Goal: Task Accomplishment & Management: Manage account settings

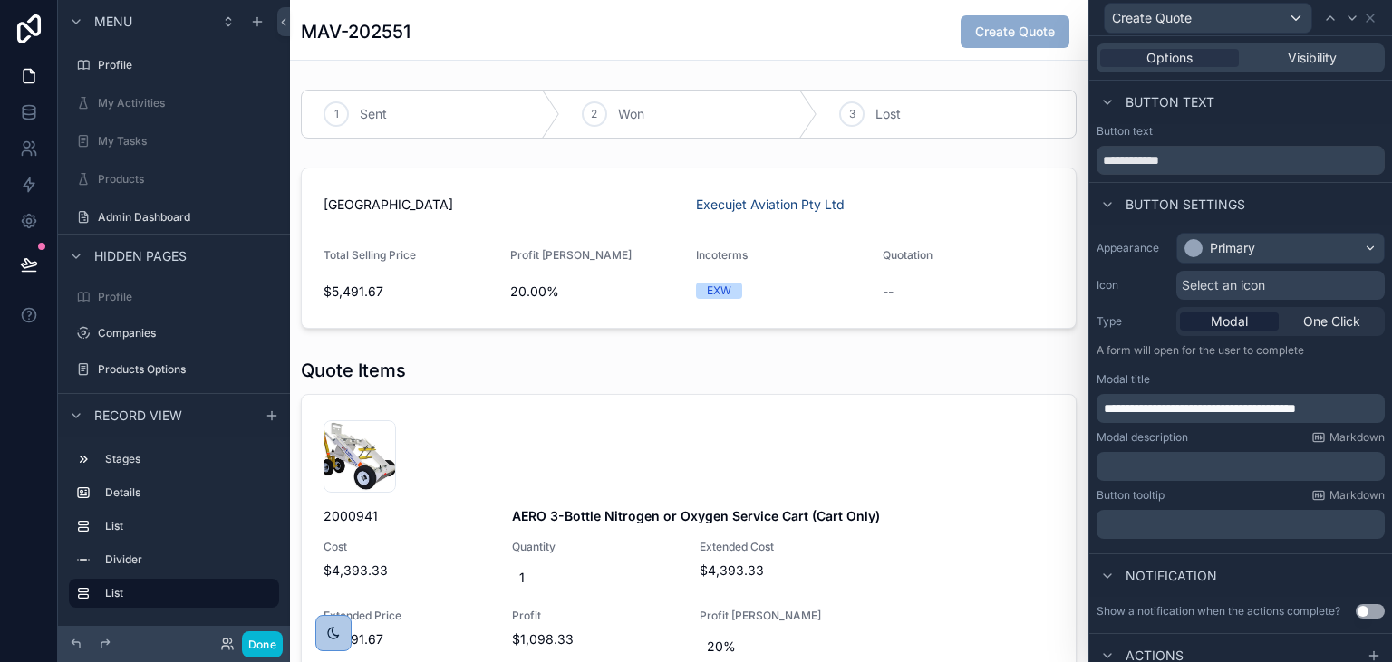
scroll to position [107, 0]
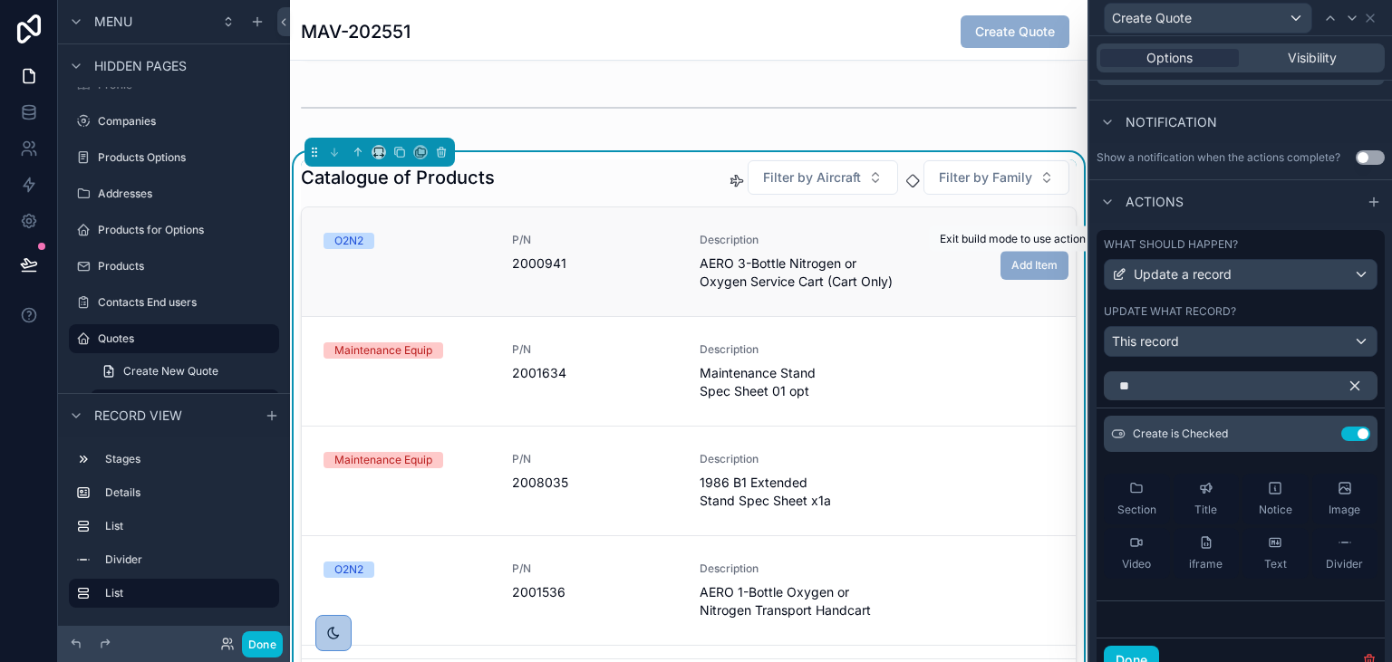
click at [1015, 263] on span "Add Item" at bounding box center [1034, 263] width 68 height 15
click at [245, 640] on button "Done" at bounding box center [262, 644] width 41 height 26
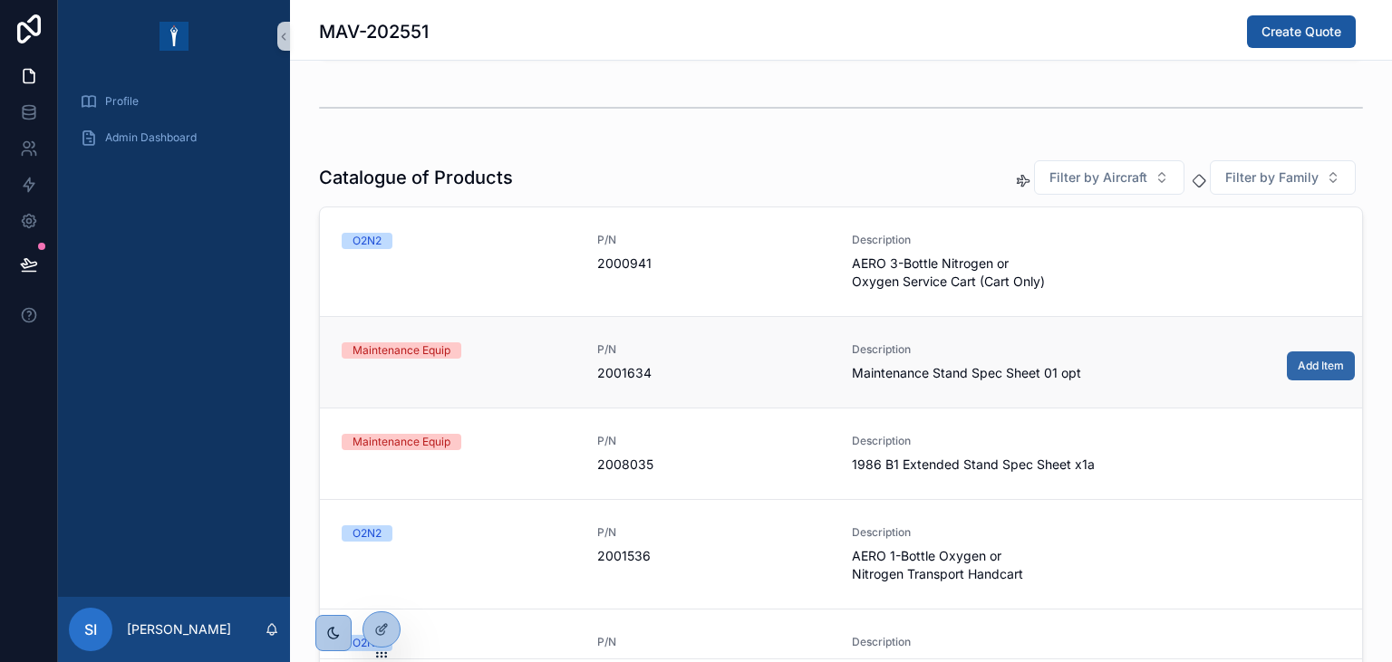
click at [1331, 368] on span "Add Item" at bounding box center [1320, 366] width 46 height 14
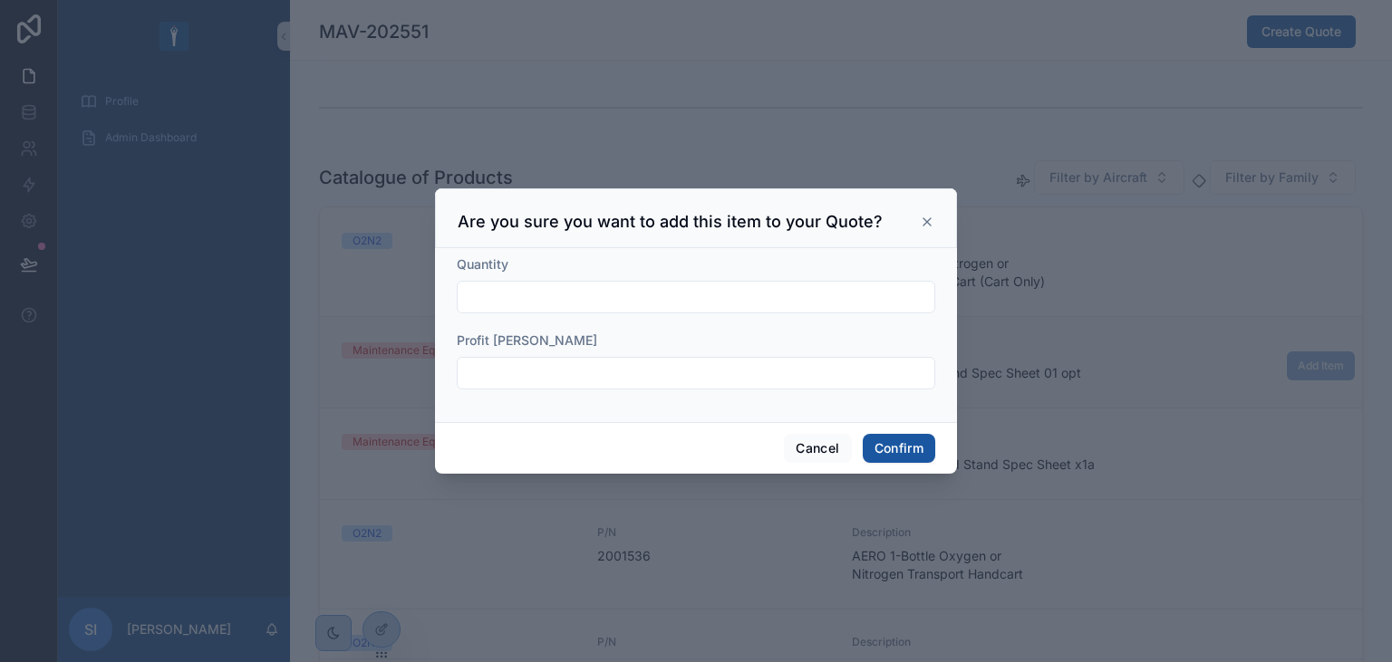
click at [928, 223] on icon at bounding box center [926, 221] width 7 height 7
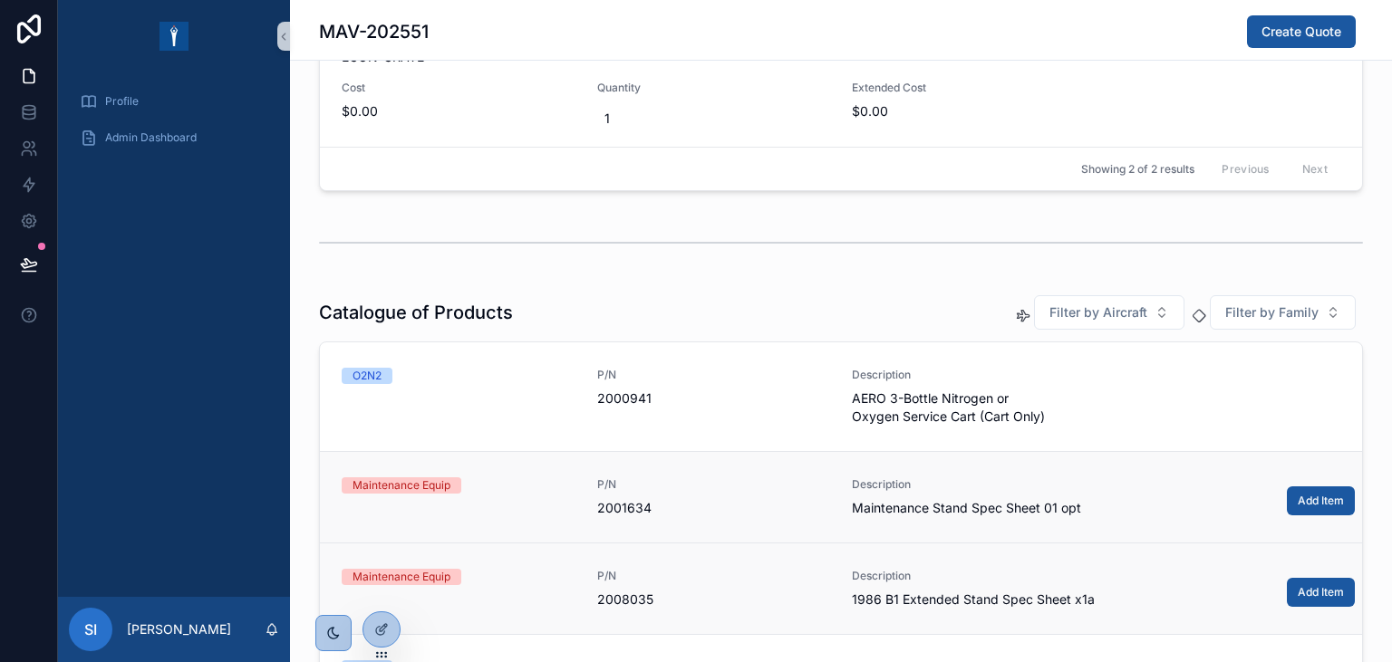
scroll to position [626, 0]
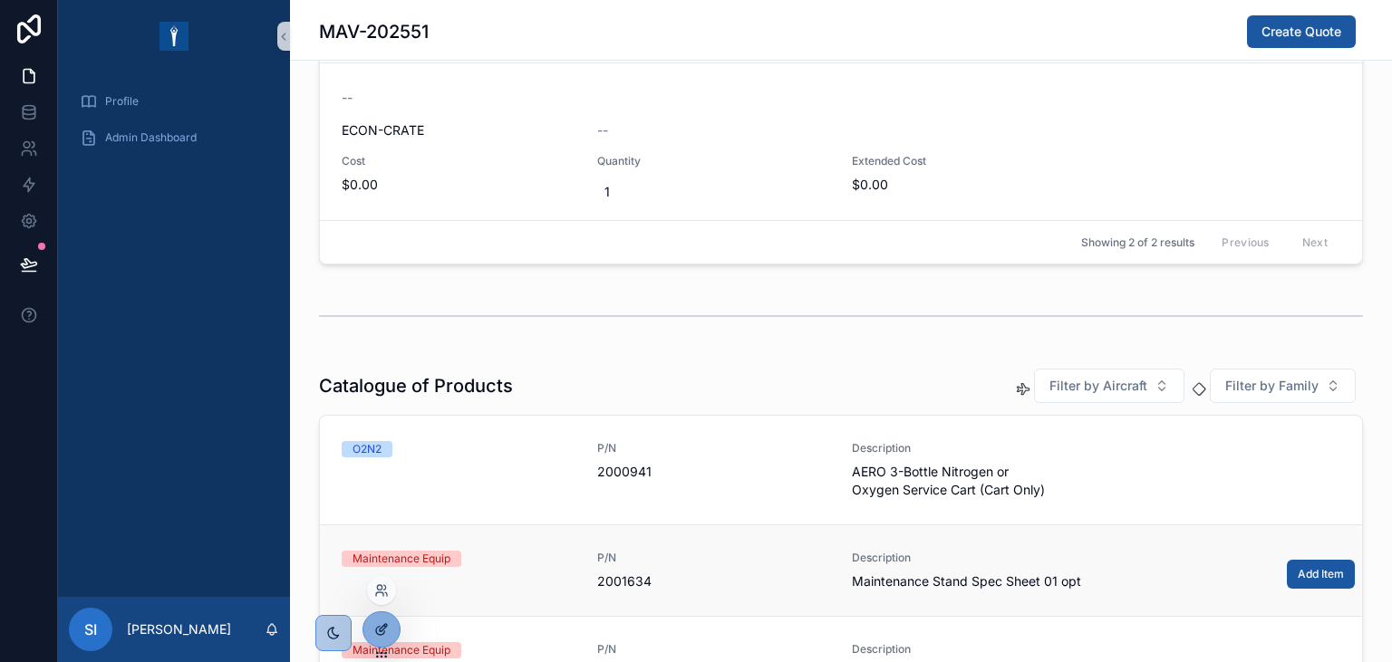
click at [376, 628] on icon at bounding box center [381, 629] width 14 height 14
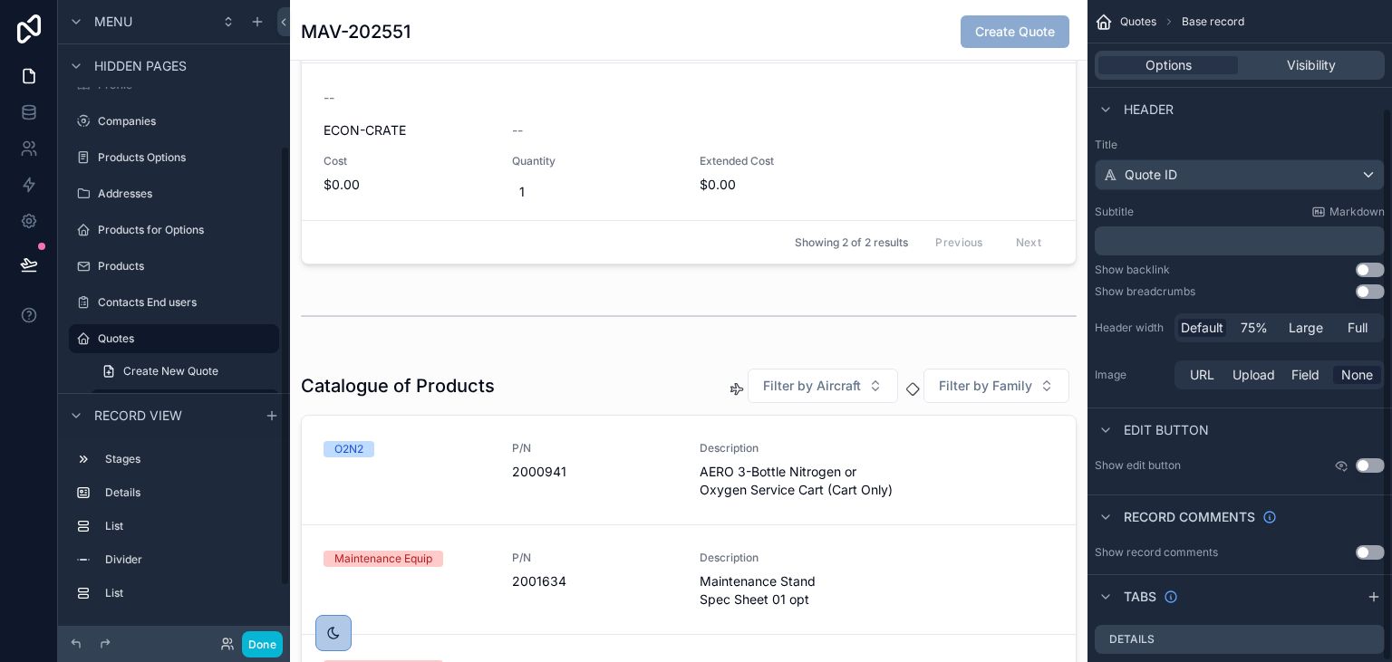
scroll to position [129, 0]
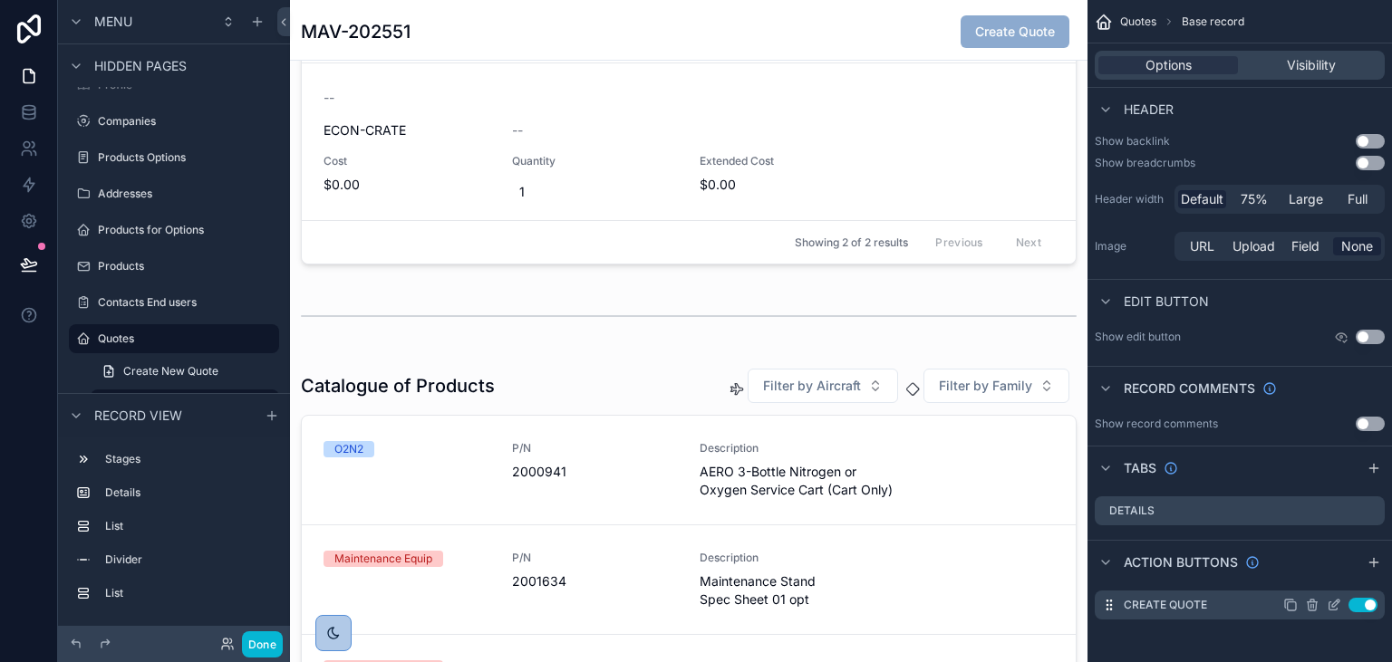
click at [1339, 605] on icon "scrollable content" at bounding box center [1333, 605] width 14 height 14
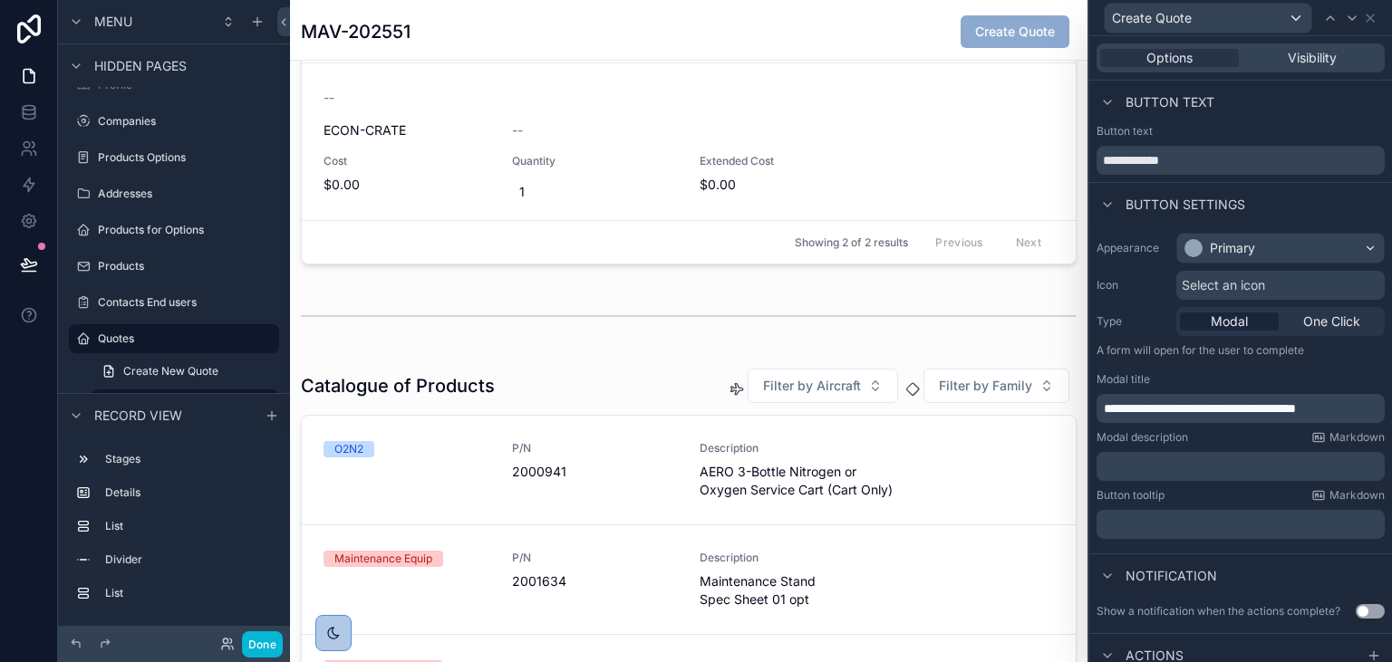
click at [1296, 408] on span "**********" at bounding box center [1200, 408] width 192 height 13
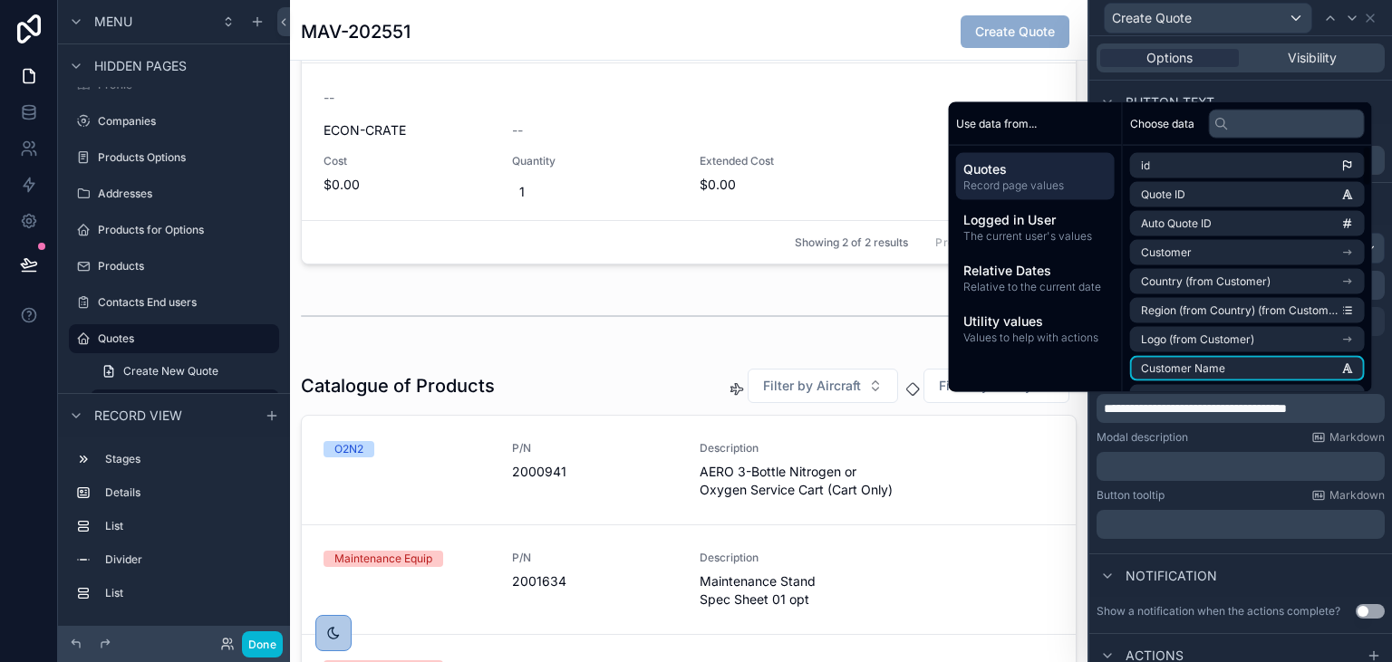
click at [1299, 561] on div "Notification" at bounding box center [1240, 575] width 303 height 43
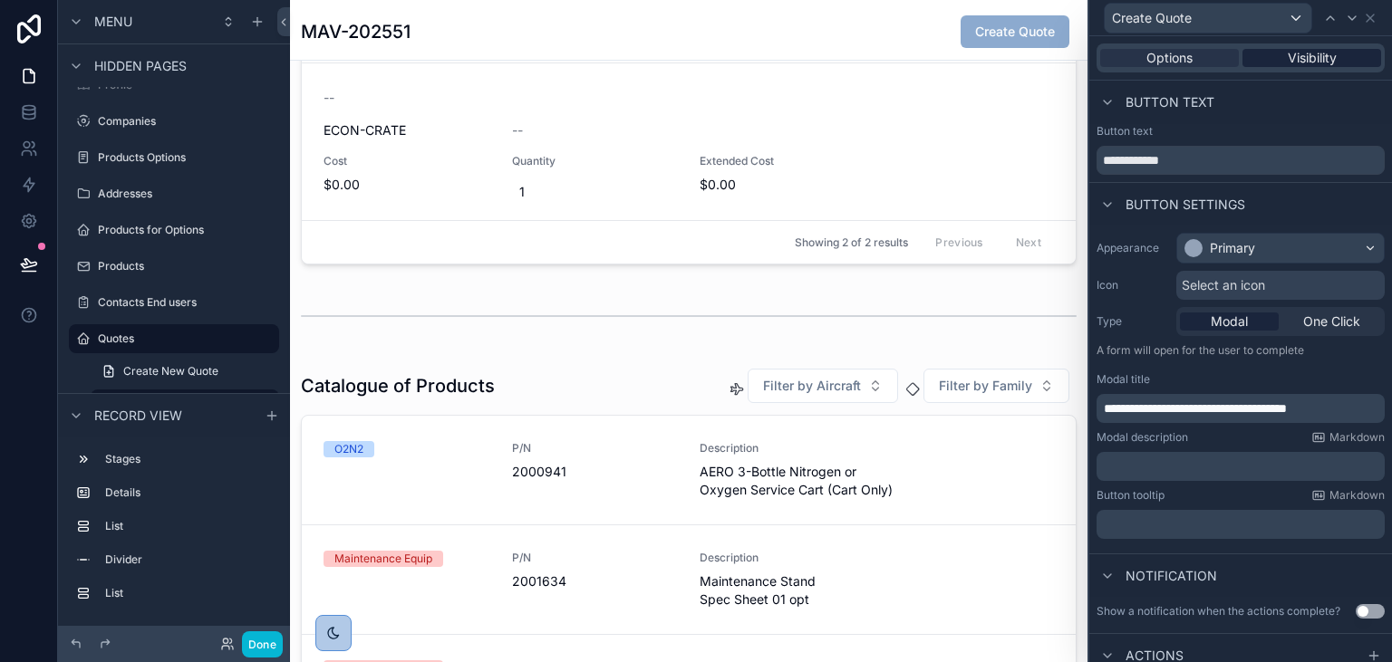
click at [1316, 61] on span "Visibility" at bounding box center [1311, 58] width 49 height 18
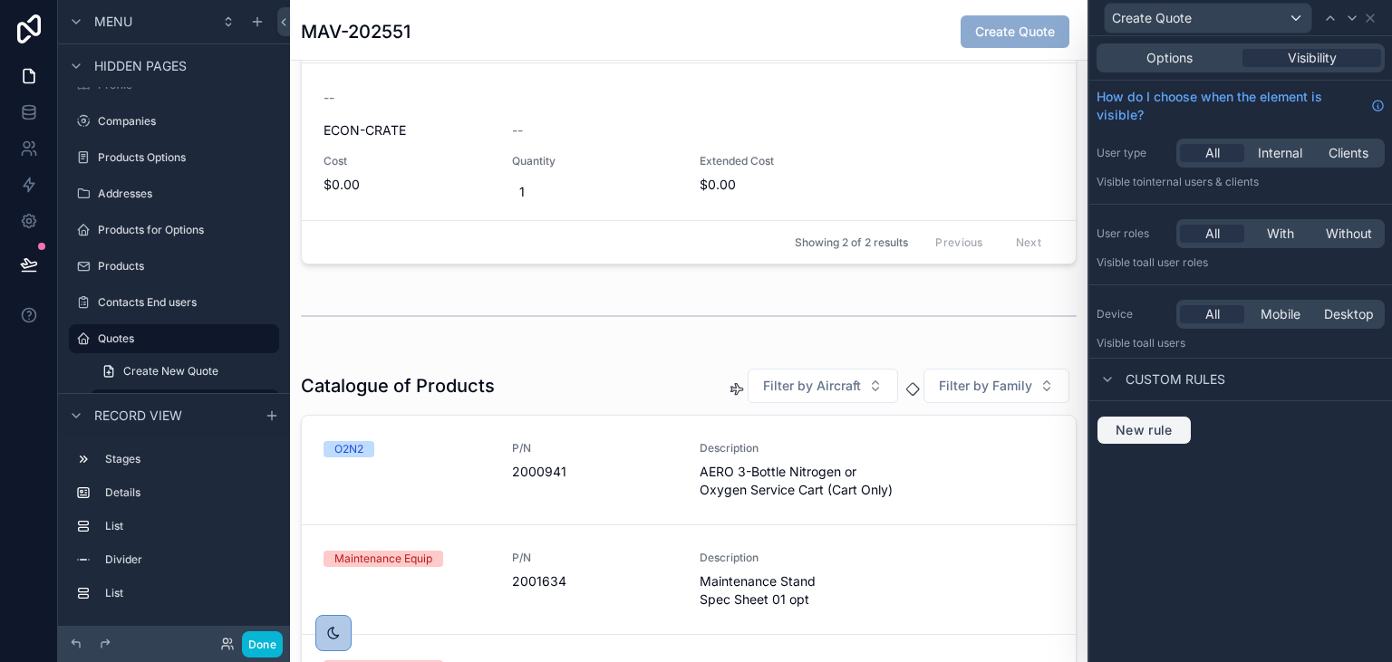
click at [1162, 427] on span "New rule" at bounding box center [1144, 430] width 72 height 16
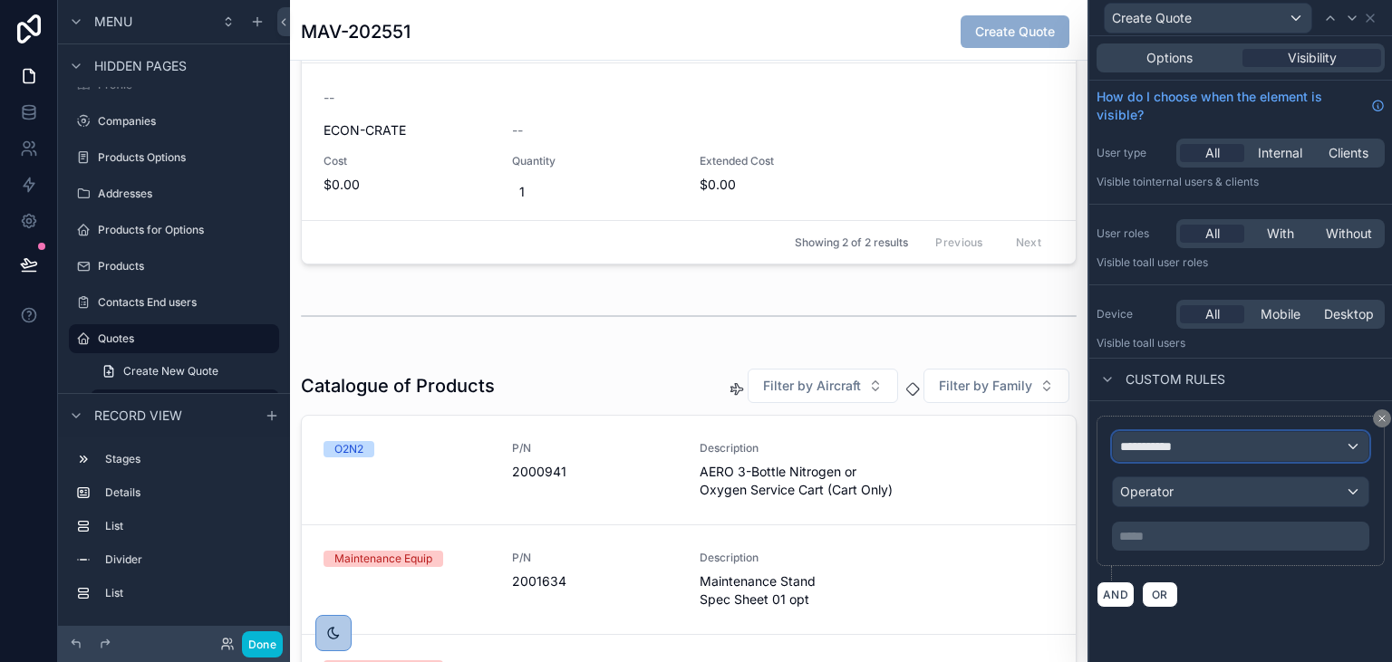
click at [1173, 444] on span "**********" at bounding box center [1153, 447] width 67 height 18
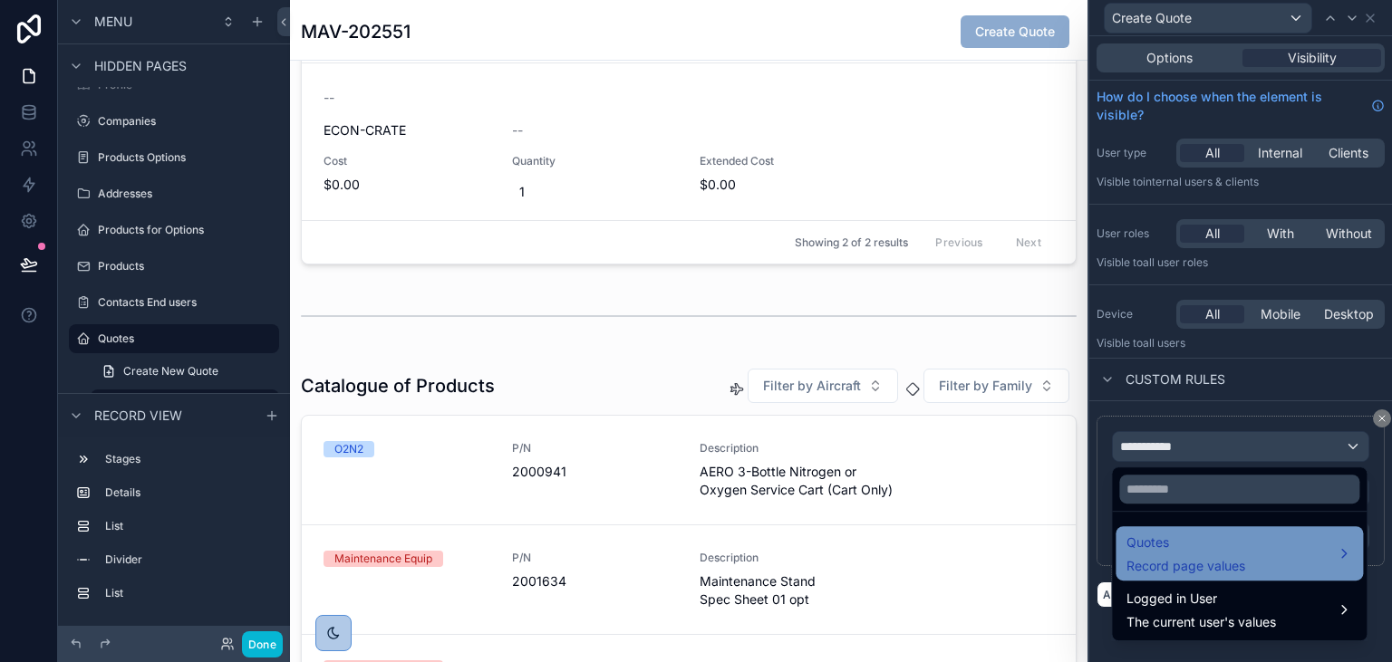
click at [1255, 564] on div "Quotes Record page values" at bounding box center [1239, 553] width 226 height 43
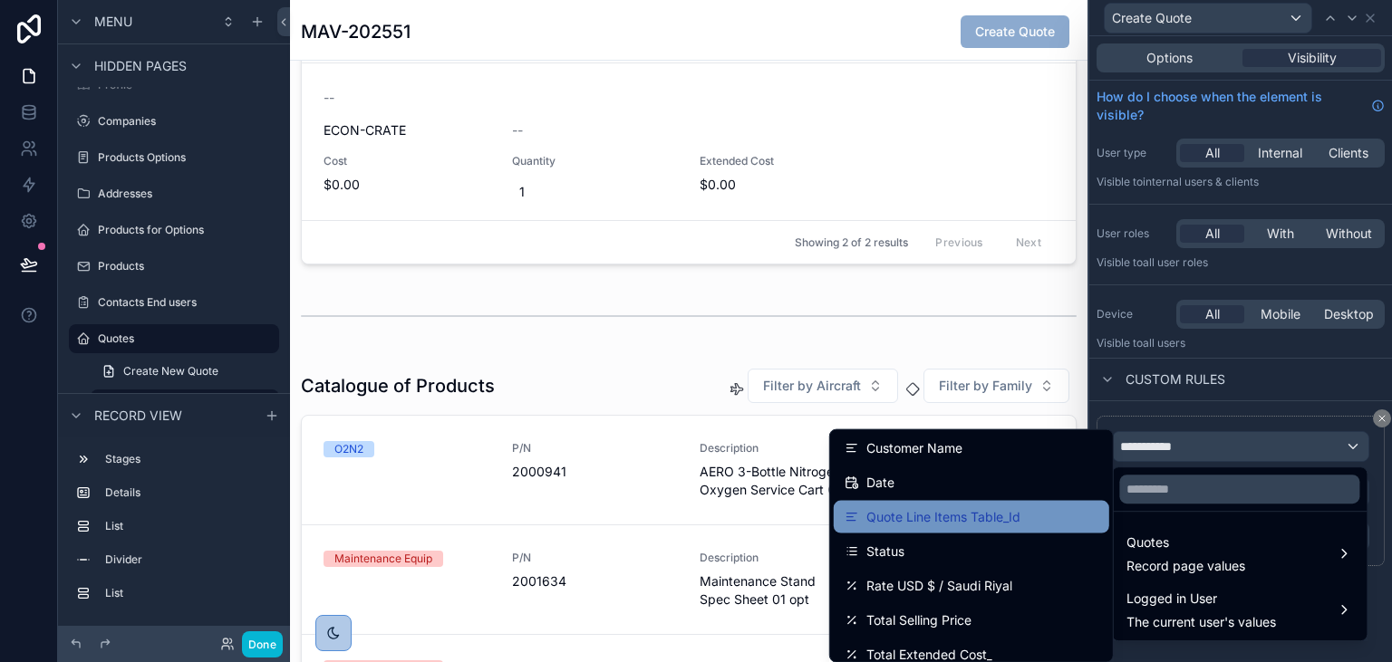
scroll to position [274, 0]
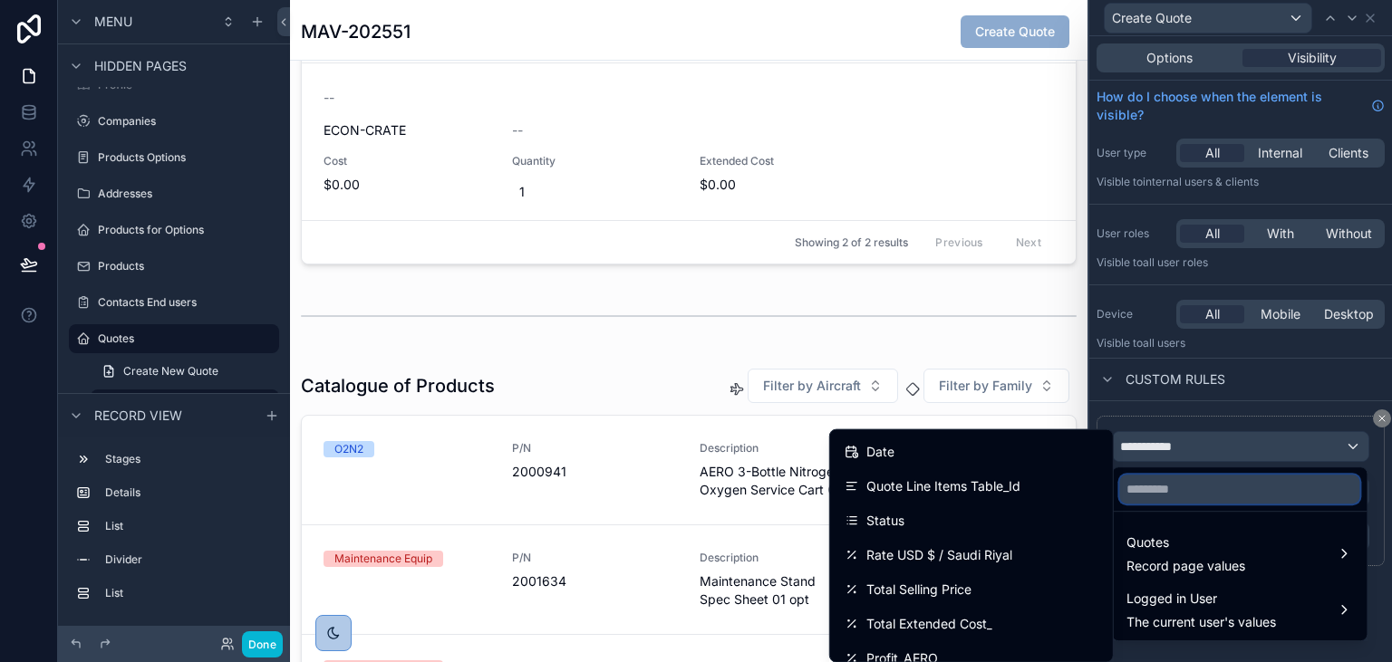
click at [1173, 495] on input "text" at bounding box center [1239, 489] width 240 height 29
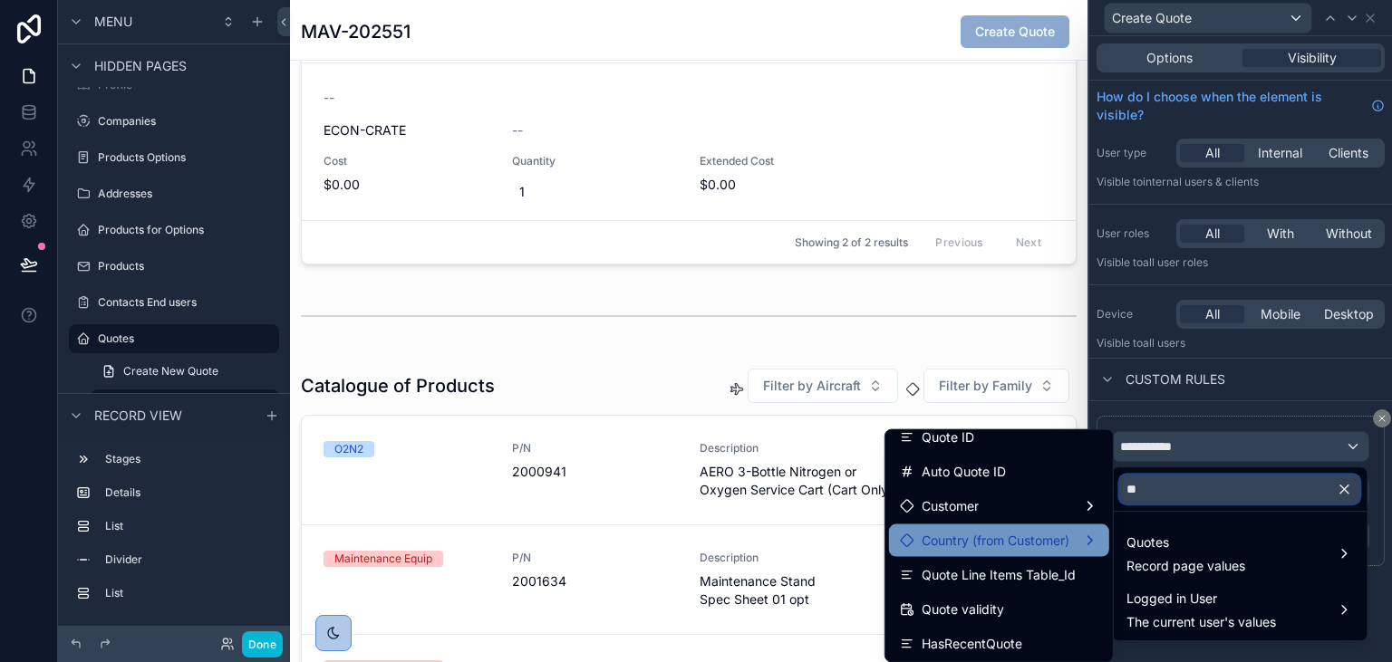
scroll to position [0, 0]
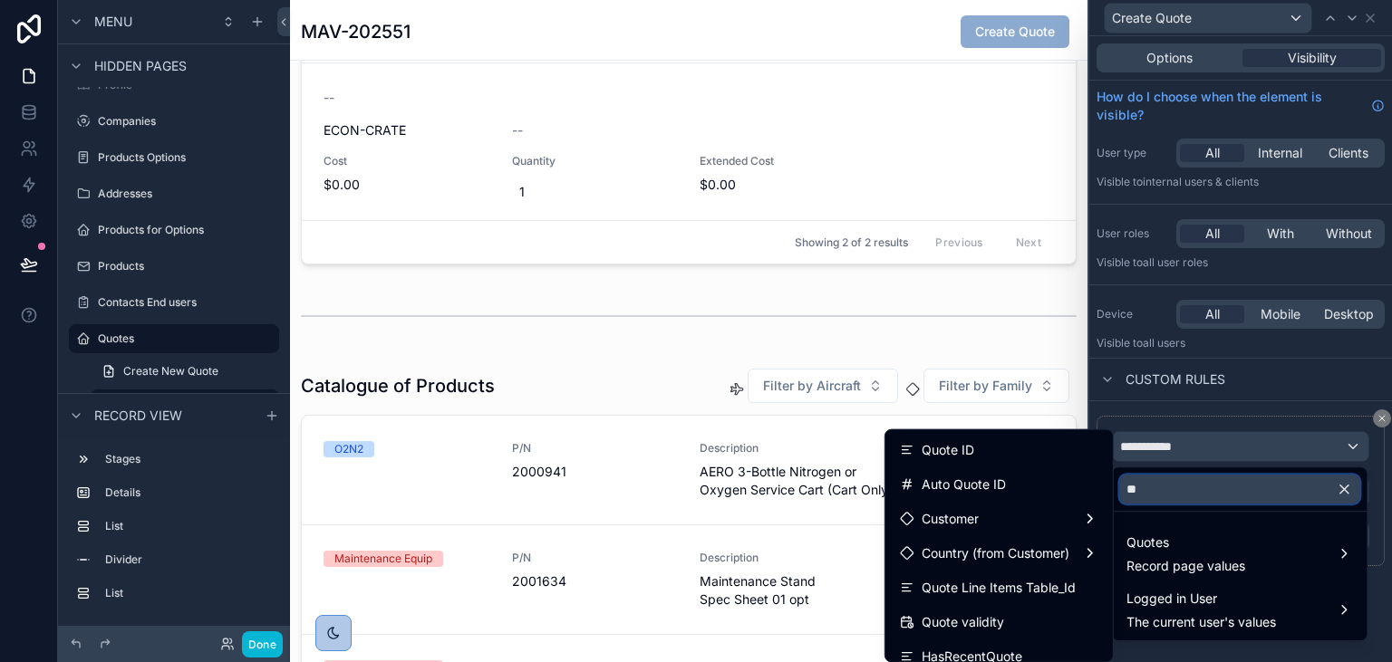
drag, startPoint x: 1166, startPoint y: 494, endPoint x: 1133, endPoint y: 487, distance: 34.1
click at [1133, 487] on input "**" at bounding box center [1239, 489] width 240 height 29
type input "*"
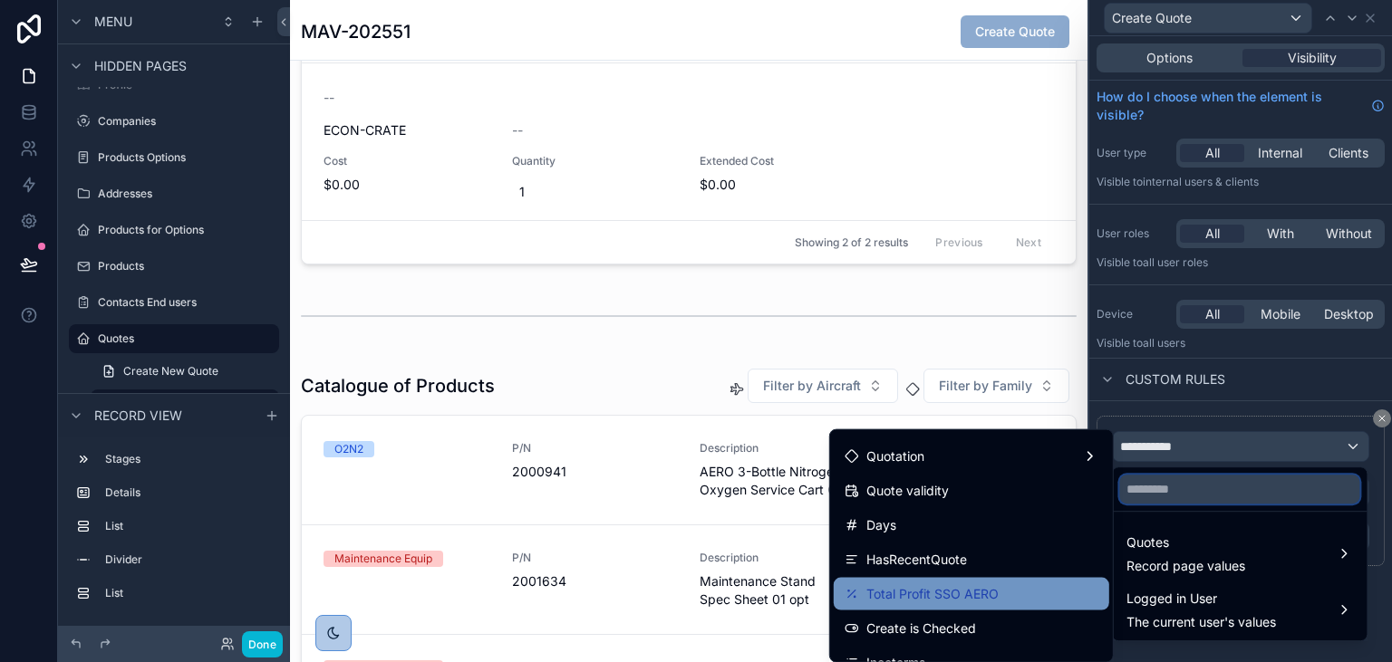
scroll to position [547, 0]
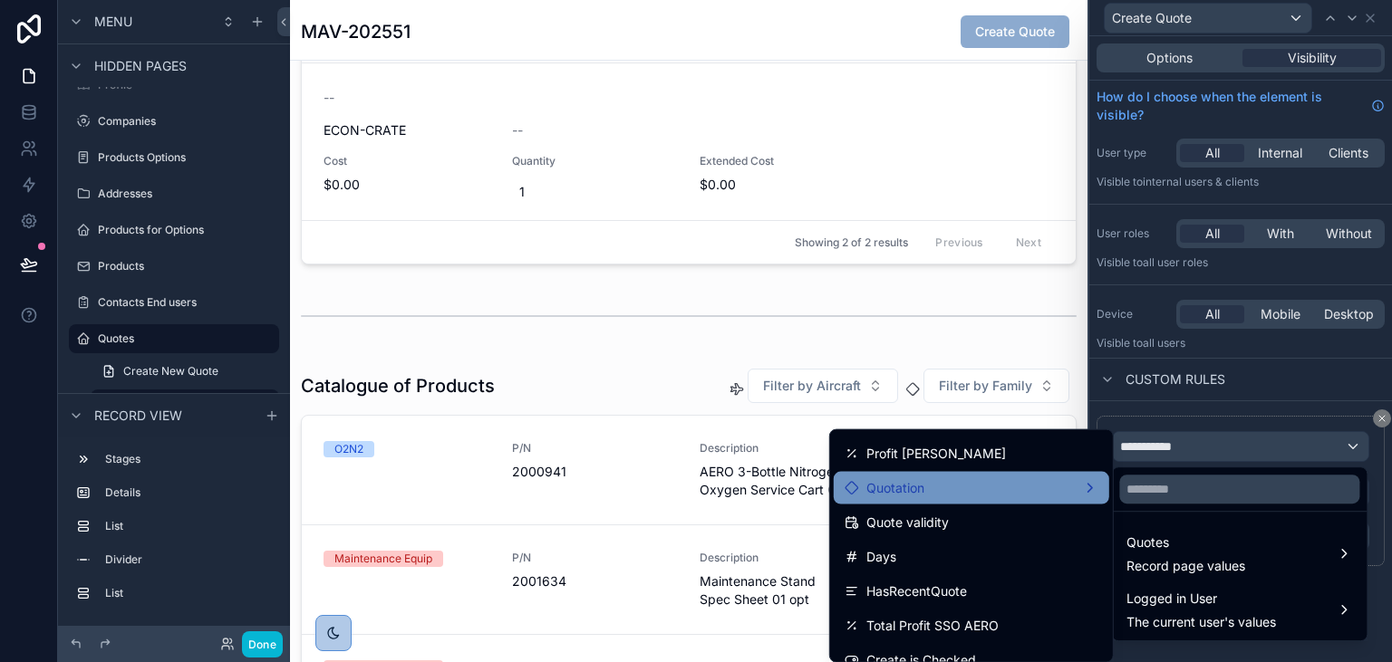
click at [917, 491] on span "Quotation" at bounding box center [895, 488] width 58 height 22
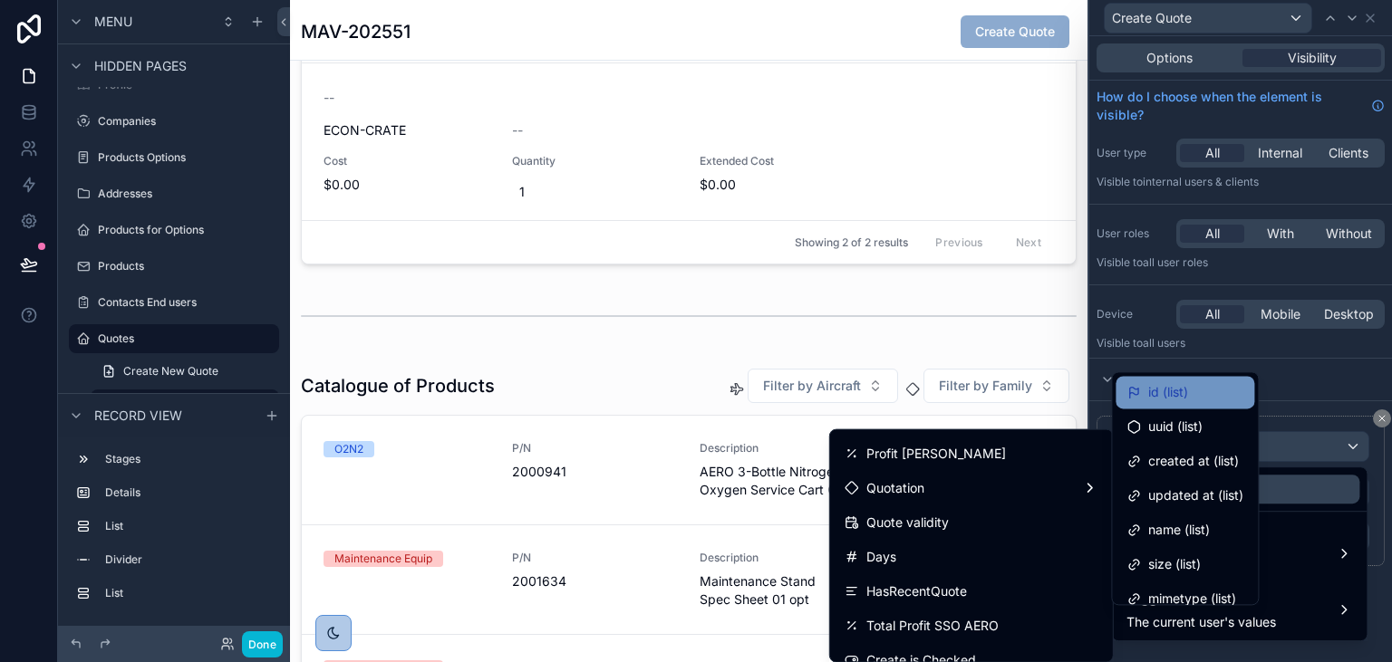
click at [1173, 393] on span "id (list)" at bounding box center [1168, 392] width 40 height 22
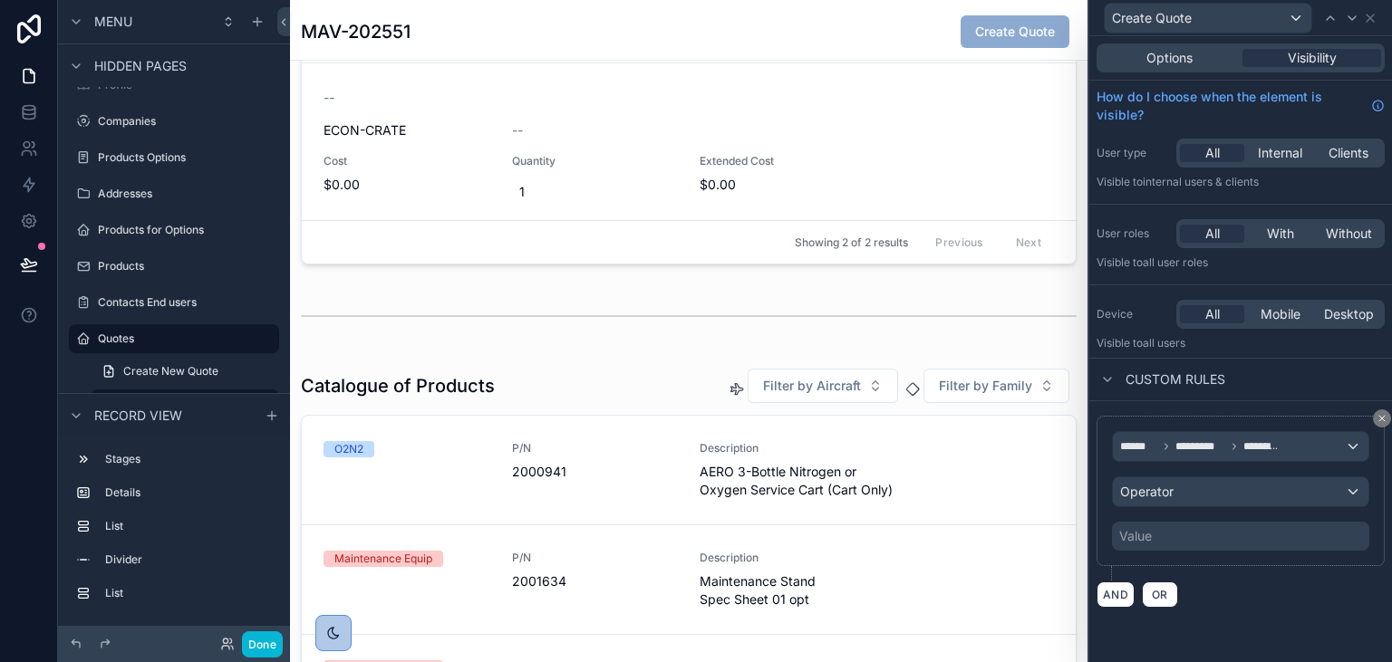
click at [1162, 544] on div "Value" at bounding box center [1240, 536] width 257 height 29
click at [1170, 481] on div "Operator" at bounding box center [1240, 491] width 255 height 29
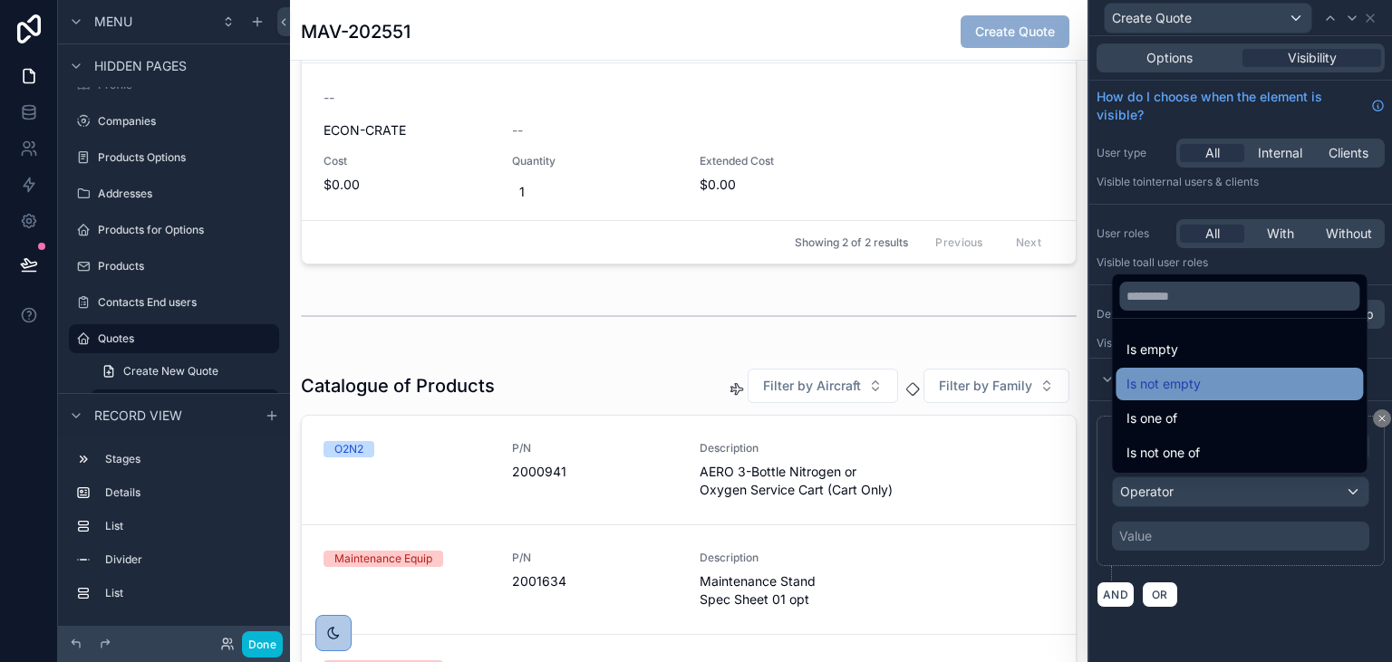
click at [1162, 387] on span "Is not empty" at bounding box center [1163, 384] width 74 height 22
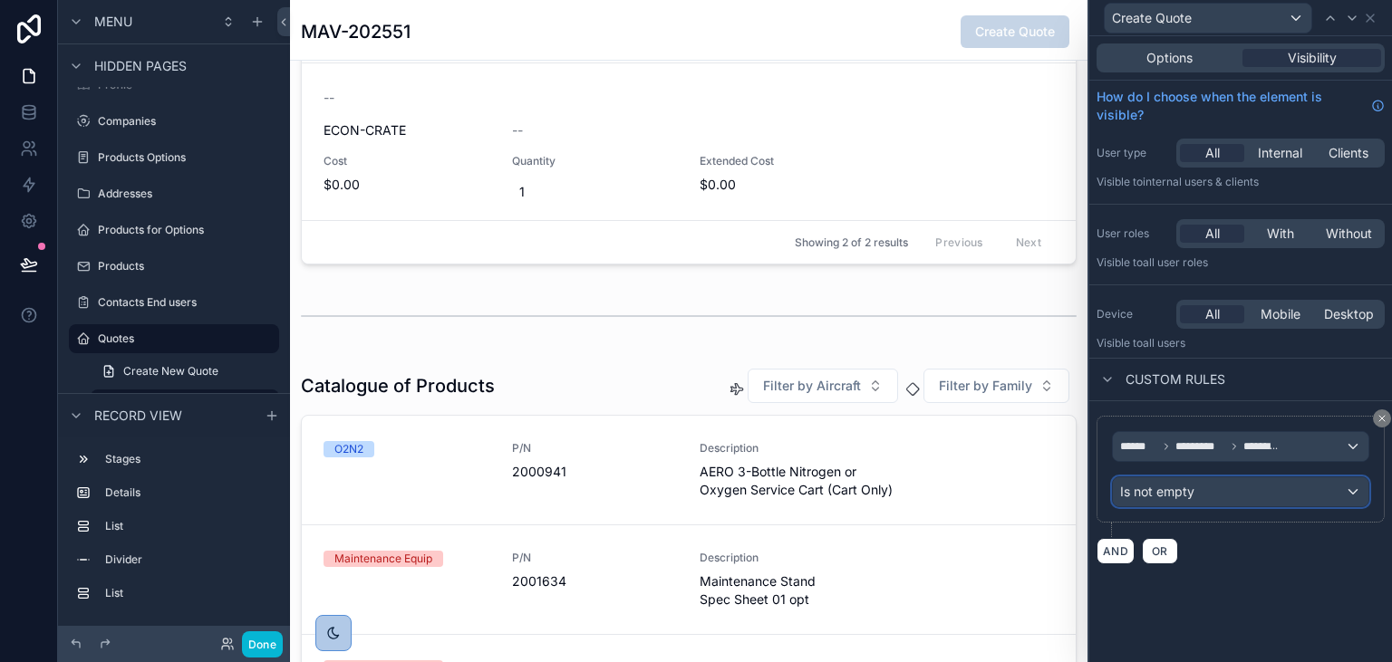
click at [1187, 491] on span "Is not empty" at bounding box center [1157, 492] width 74 height 18
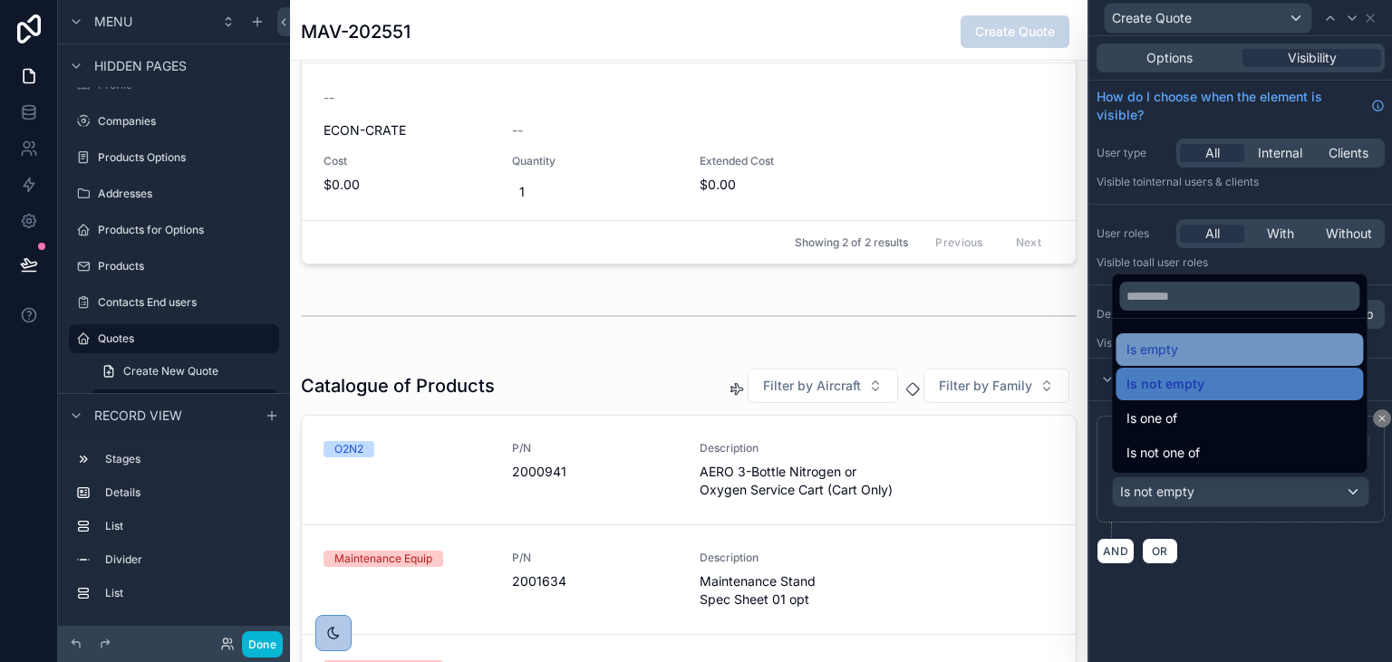
click at [1151, 352] on span "Is empty" at bounding box center [1152, 350] width 52 height 22
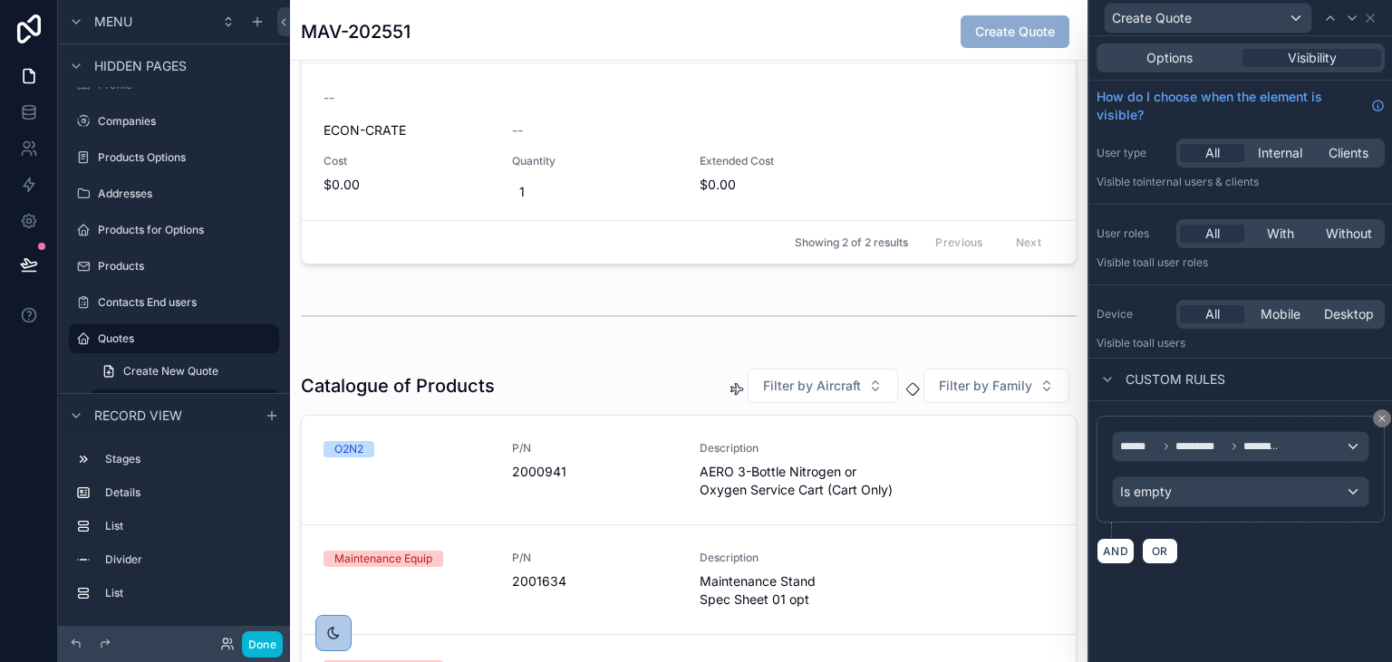
click at [1284, 535] on div "****** ********* ********* Is empty" at bounding box center [1240, 476] width 288 height 121
click at [263, 647] on button "Done" at bounding box center [262, 644] width 41 height 26
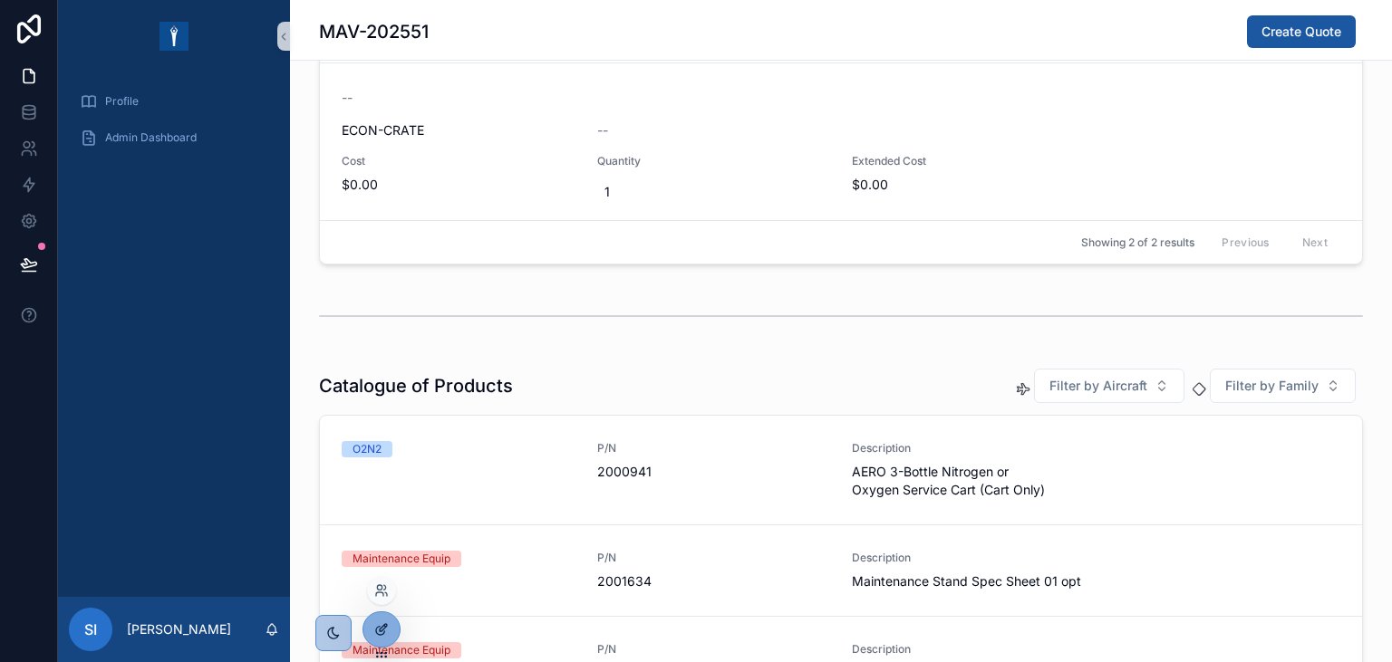
click at [372, 626] on div at bounding box center [381, 629] width 36 height 34
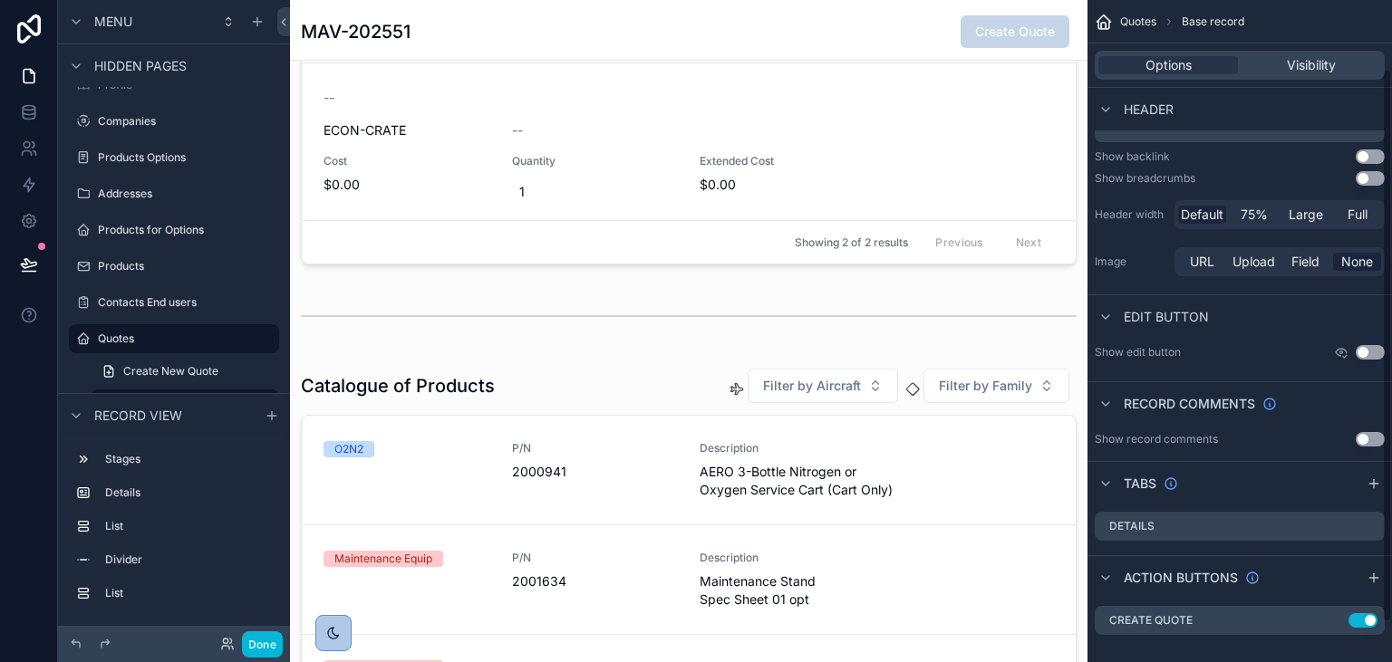
scroll to position [129, 0]
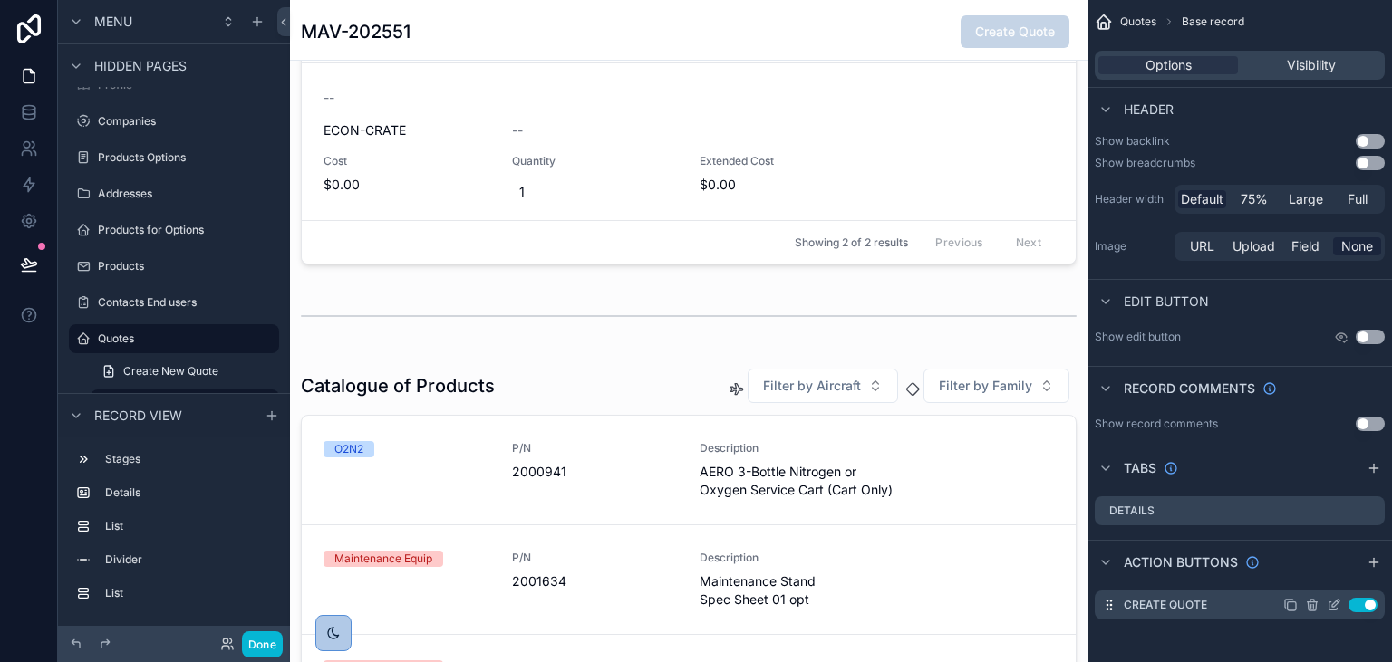
click at [1291, 607] on icon "scrollable content" at bounding box center [1290, 605] width 14 height 14
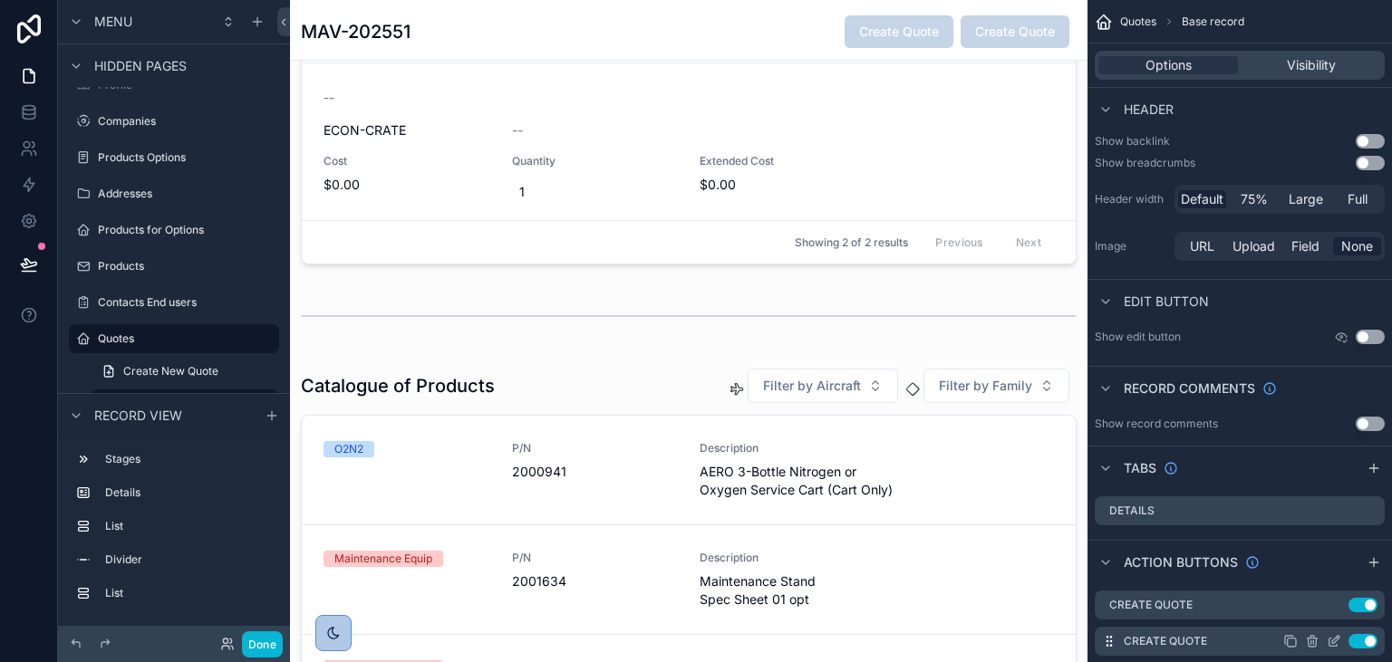
scroll to position [165, 0]
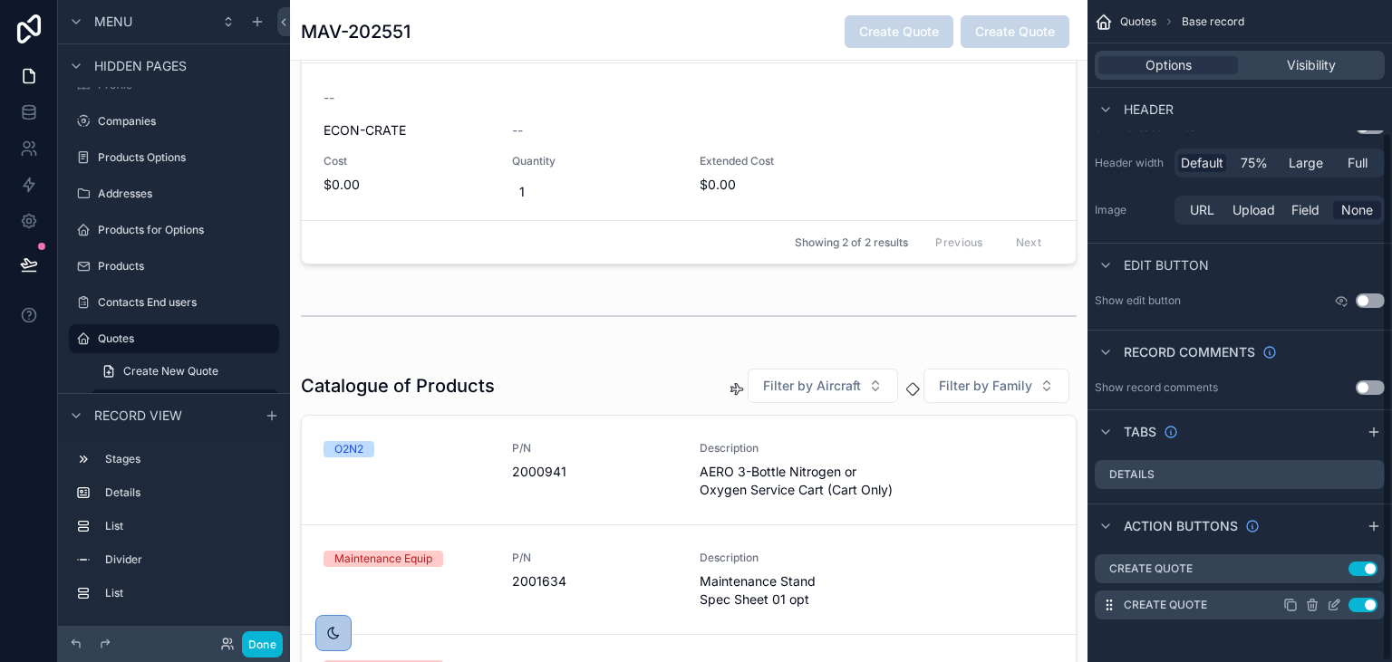
click at [1334, 606] on icon "scrollable content" at bounding box center [1335, 603] width 7 height 7
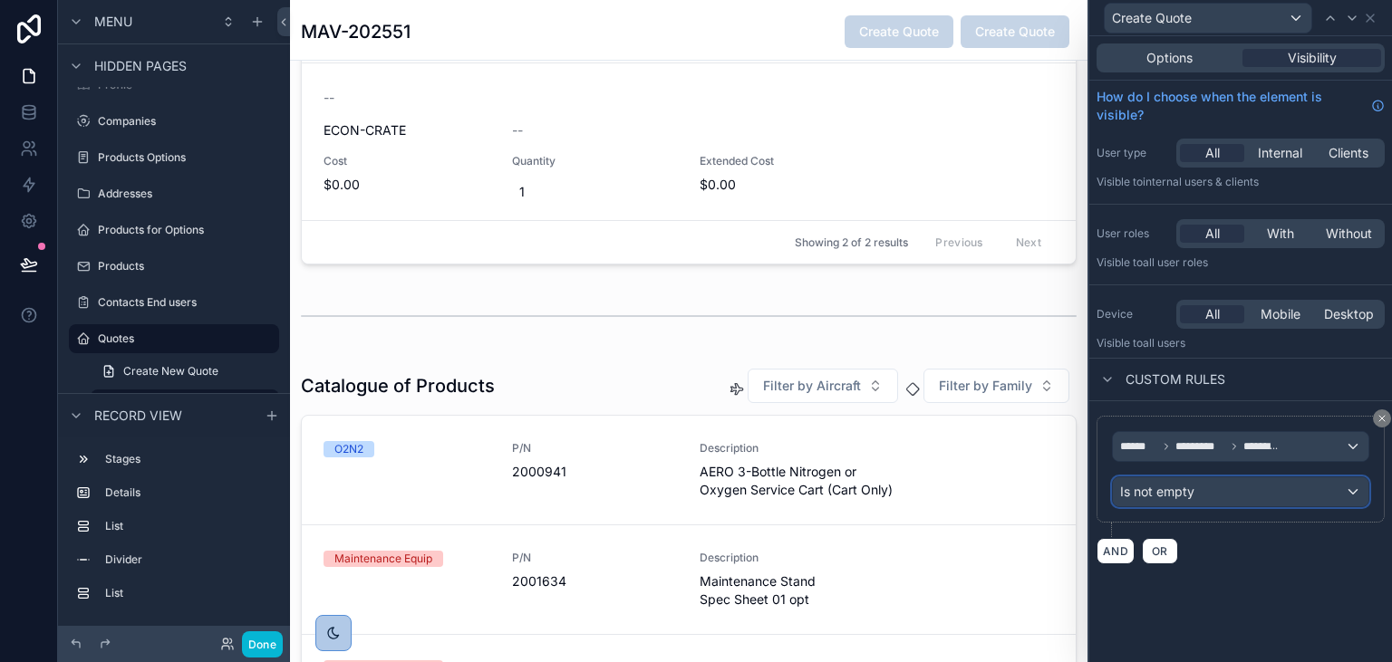
click at [1197, 489] on div "Is not empty" at bounding box center [1240, 491] width 255 height 29
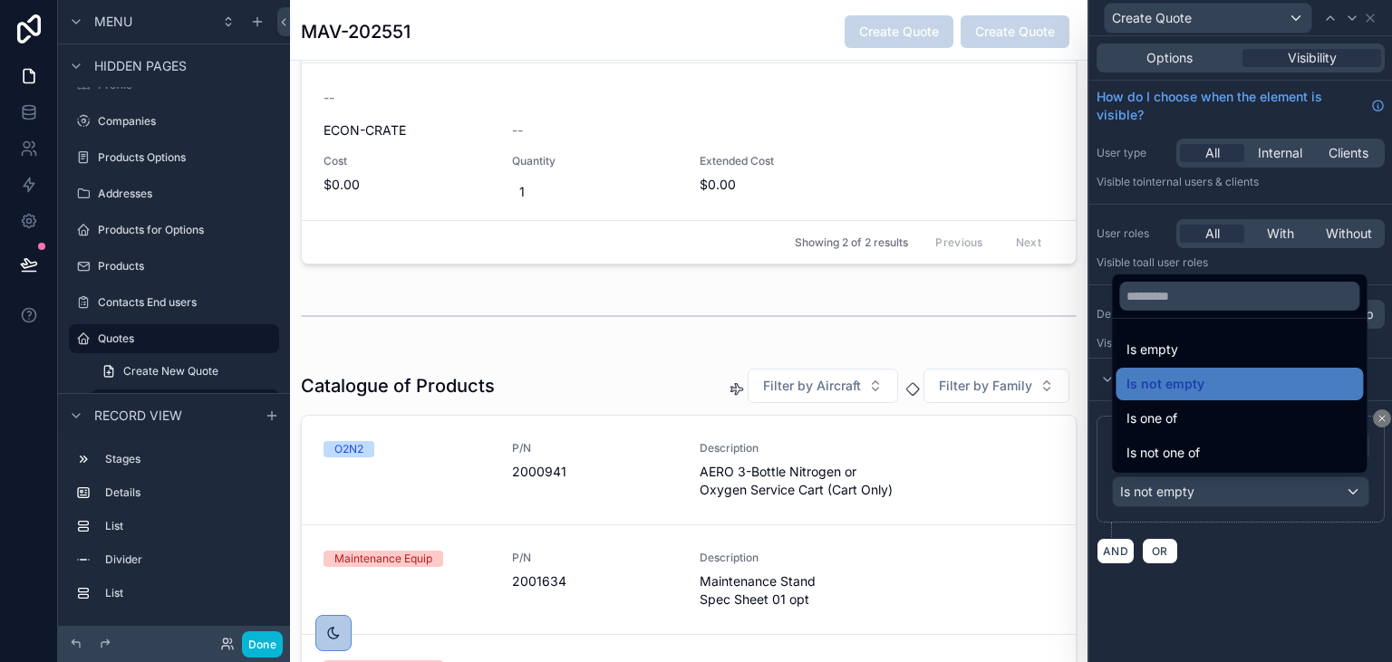
click at [1237, 552] on div at bounding box center [1240, 331] width 303 height 662
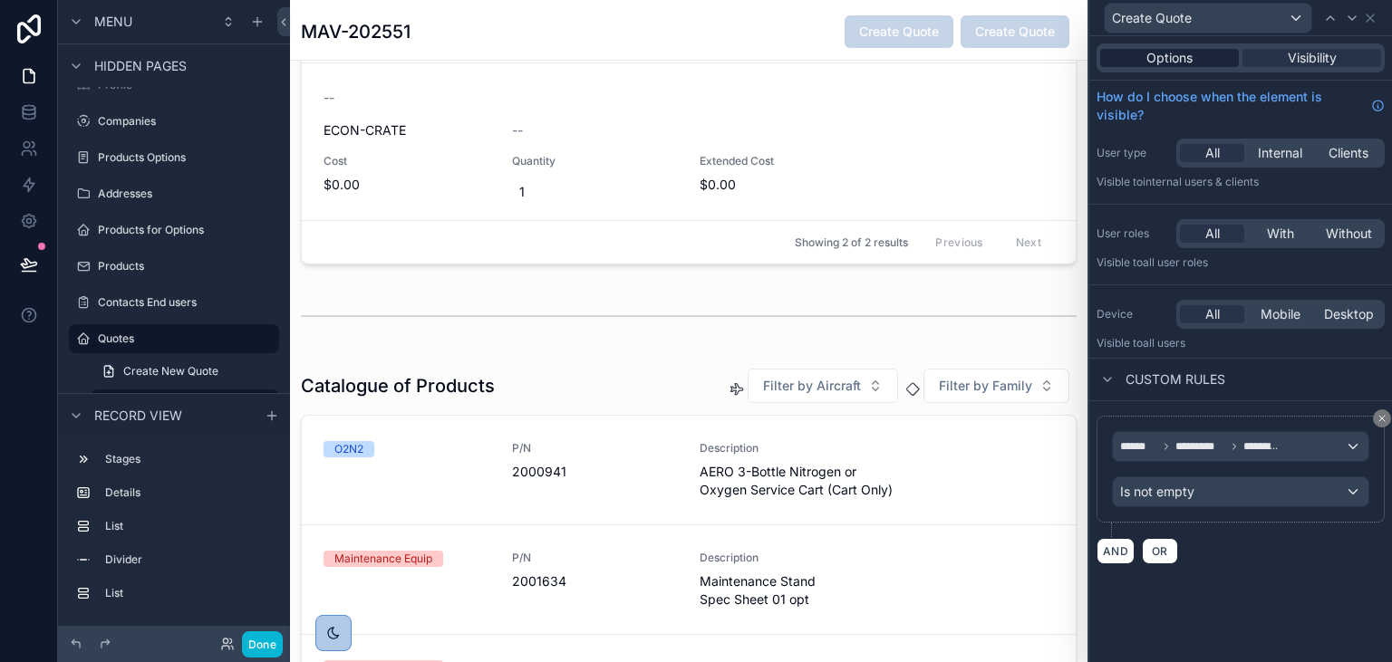
click at [1140, 63] on div "Options" at bounding box center [1169, 58] width 139 height 18
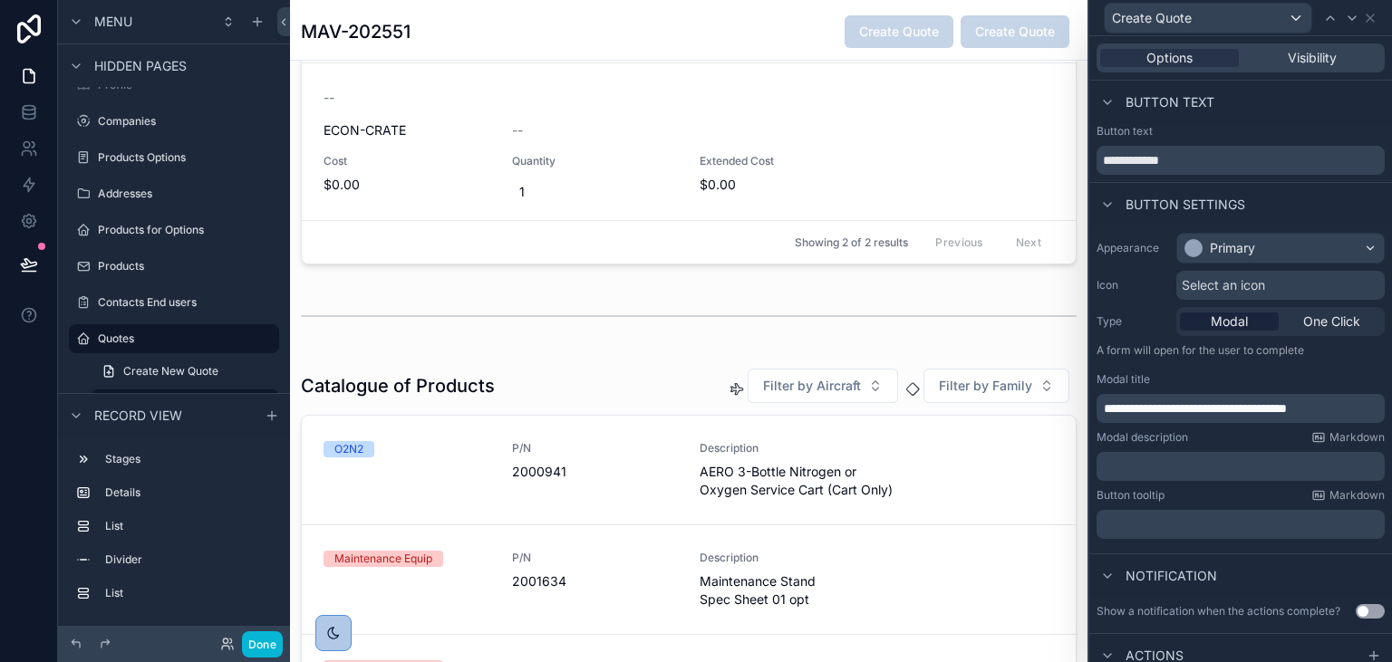
click at [1267, 410] on span "**********" at bounding box center [1195, 408] width 183 height 13
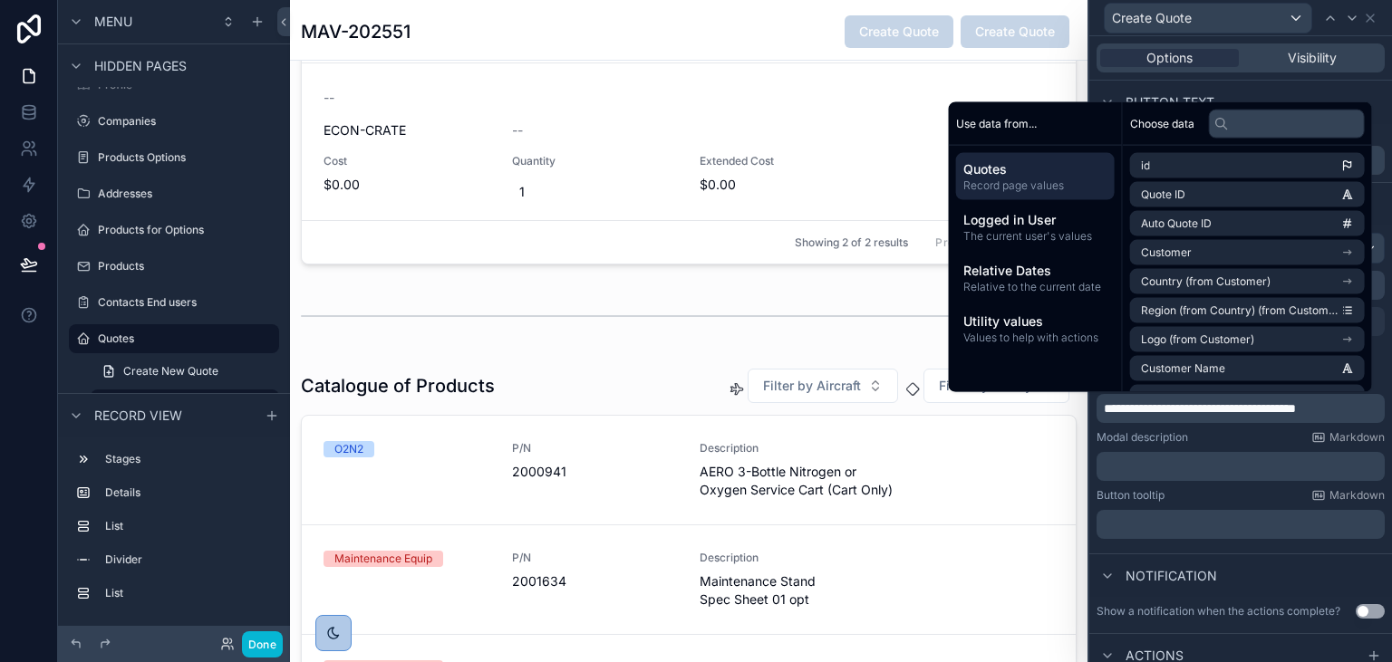
click at [1227, 496] on div "Button tooltip Markdown" at bounding box center [1240, 495] width 288 height 14
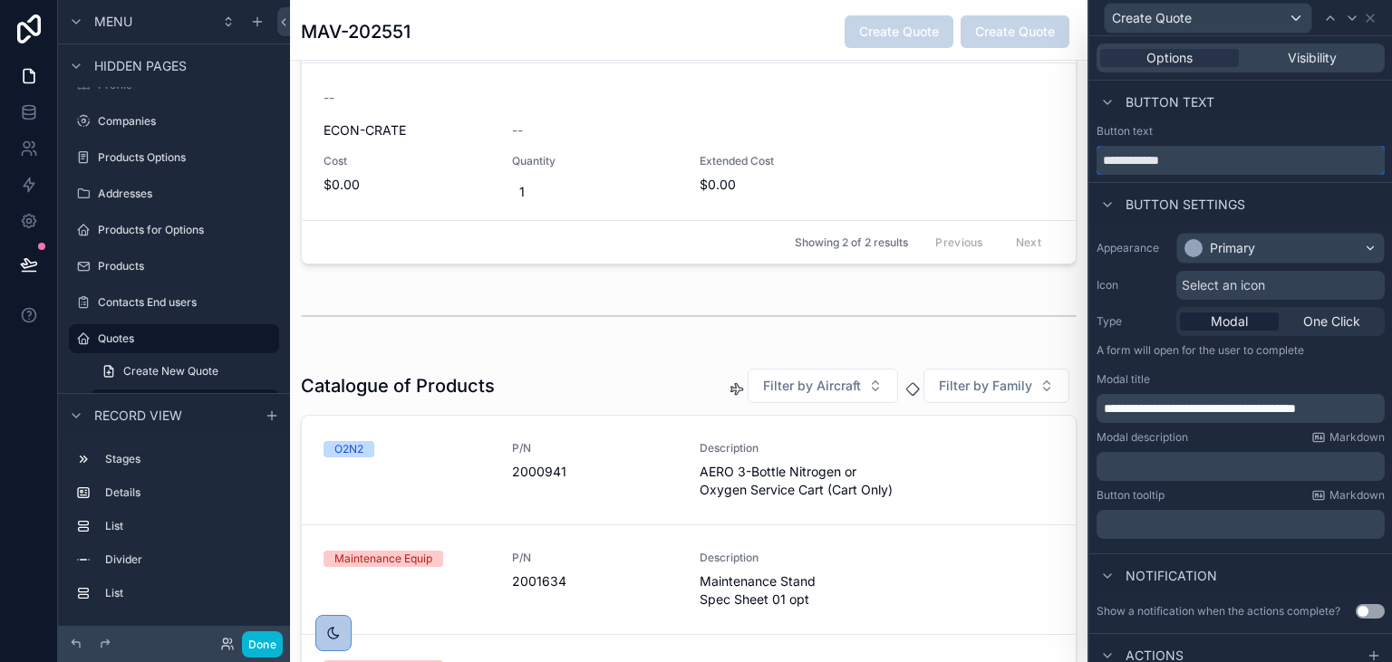
click at [1142, 161] on input "**********" at bounding box center [1240, 160] width 288 height 29
drag, startPoint x: 1142, startPoint y: 161, endPoint x: 1088, endPoint y: 165, distance: 54.5
click at [1096, 165] on input "**********" at bounding box center [1240, 160] width 288 height 29
type input "**********"
click at [1294, 118] on div "Button text" at bounding box center [1240, 102] width 303 height 43
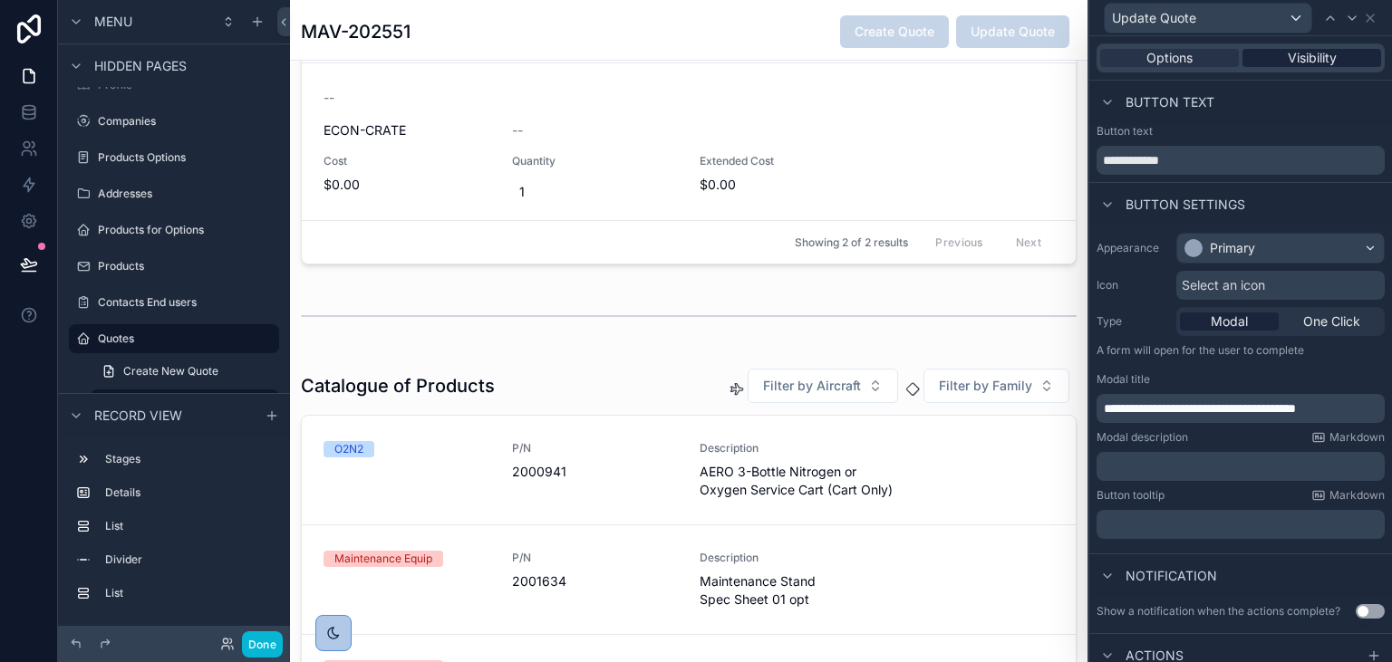
click at [1324, 60] on span "Visibility" at bounding box center [1311, 58] width 49 height 18
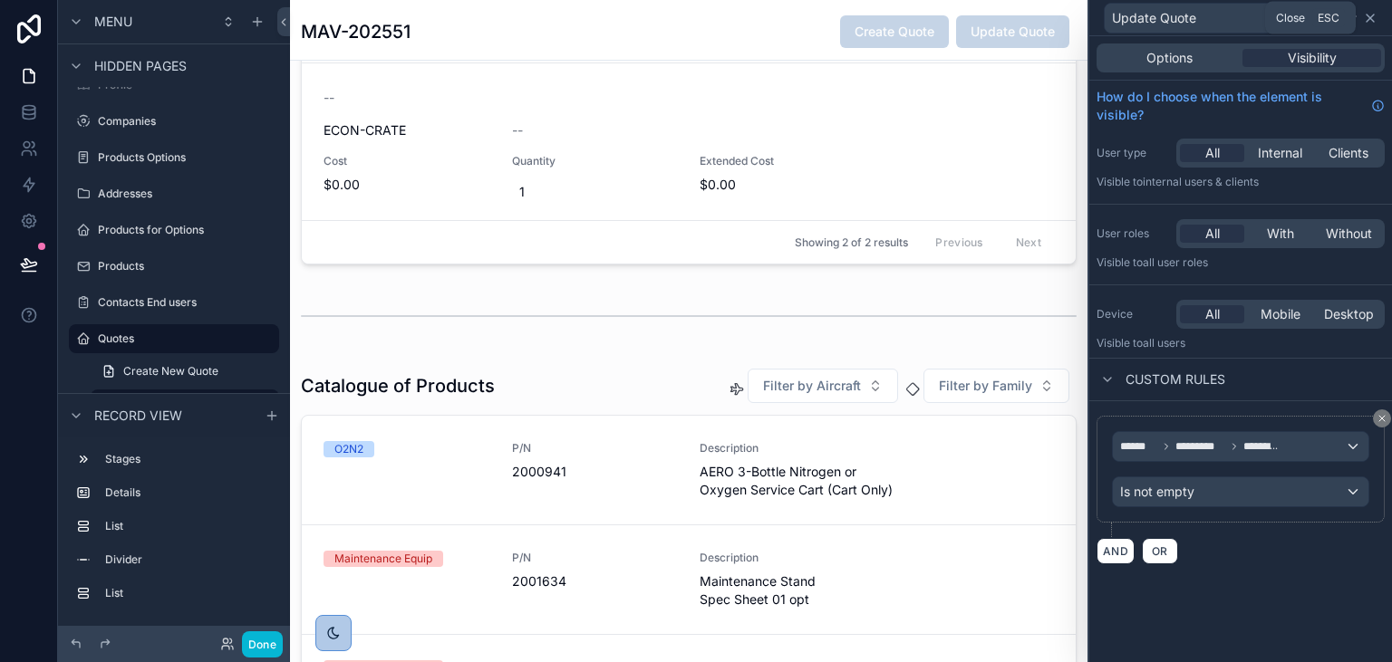
click at [1374, 19] on icon at bounding box center [1370, 18] width 14 height 14
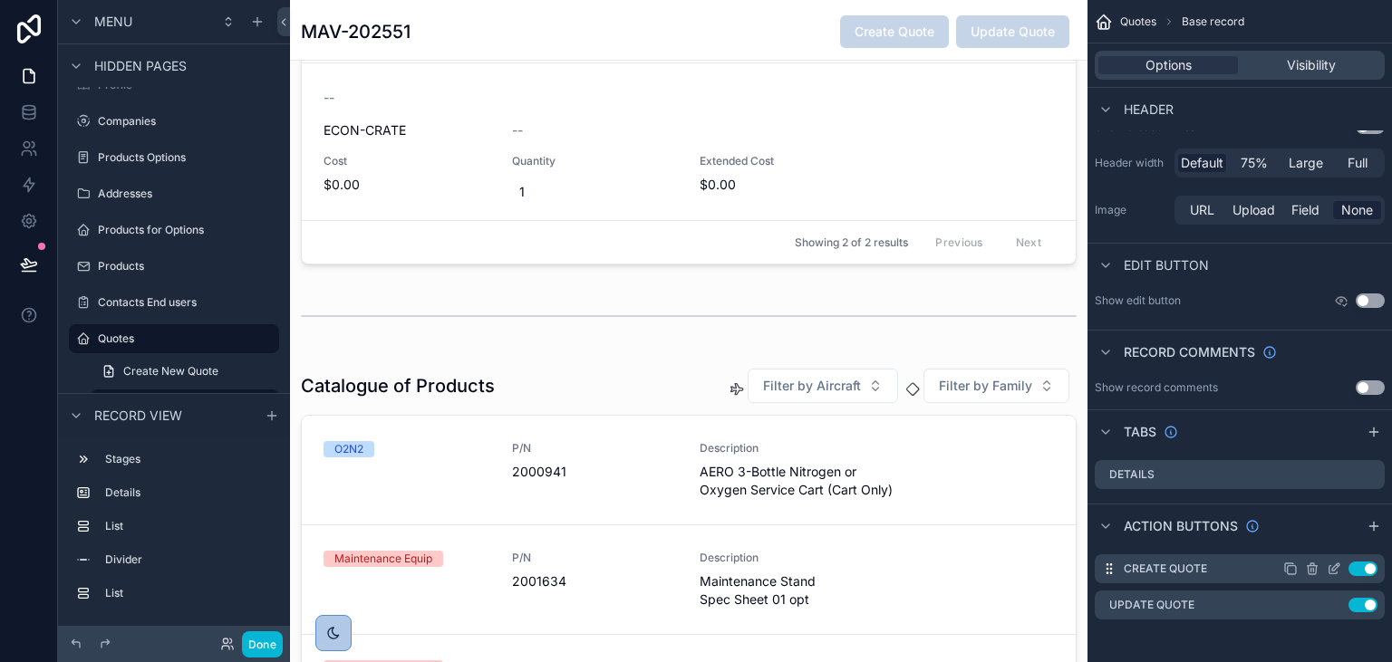
click at [1333, 562] on icon "scrollable content" at bounding box center [1333, 569] width 14 height 14
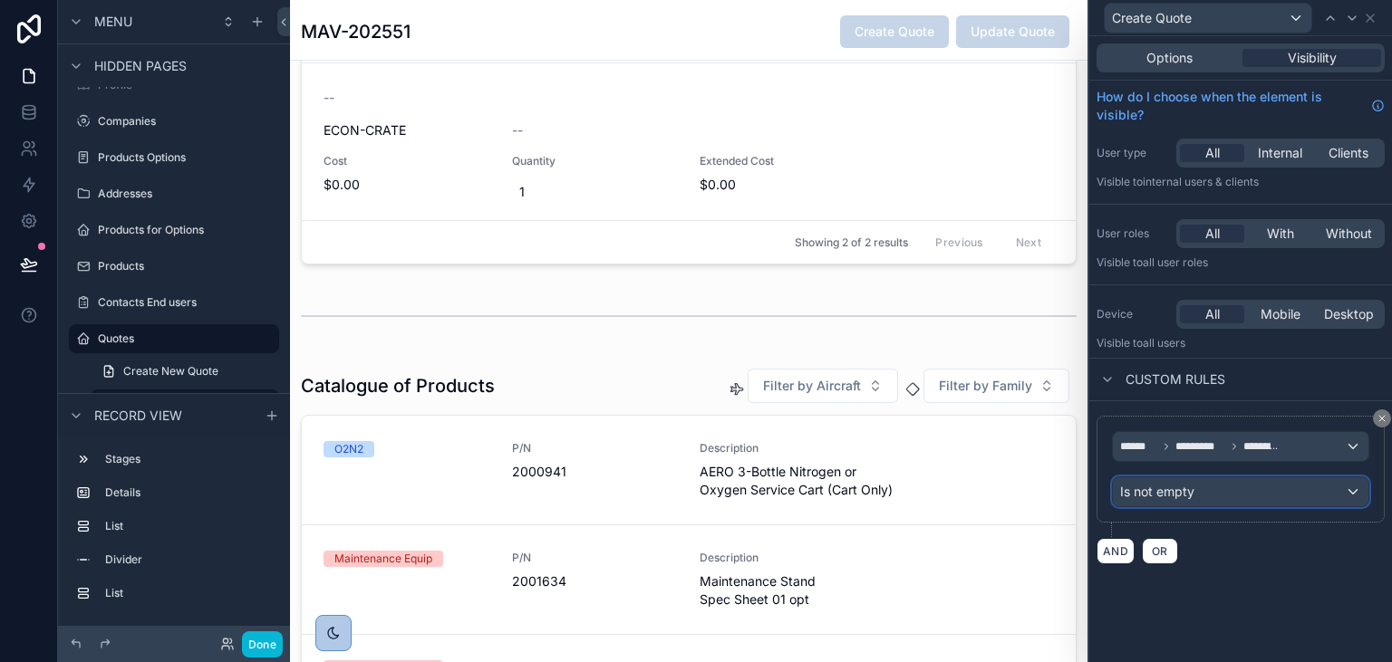
click at [1194, 492] on div "Is not empty" at bounding box center [1240, 491] width 255 height 29
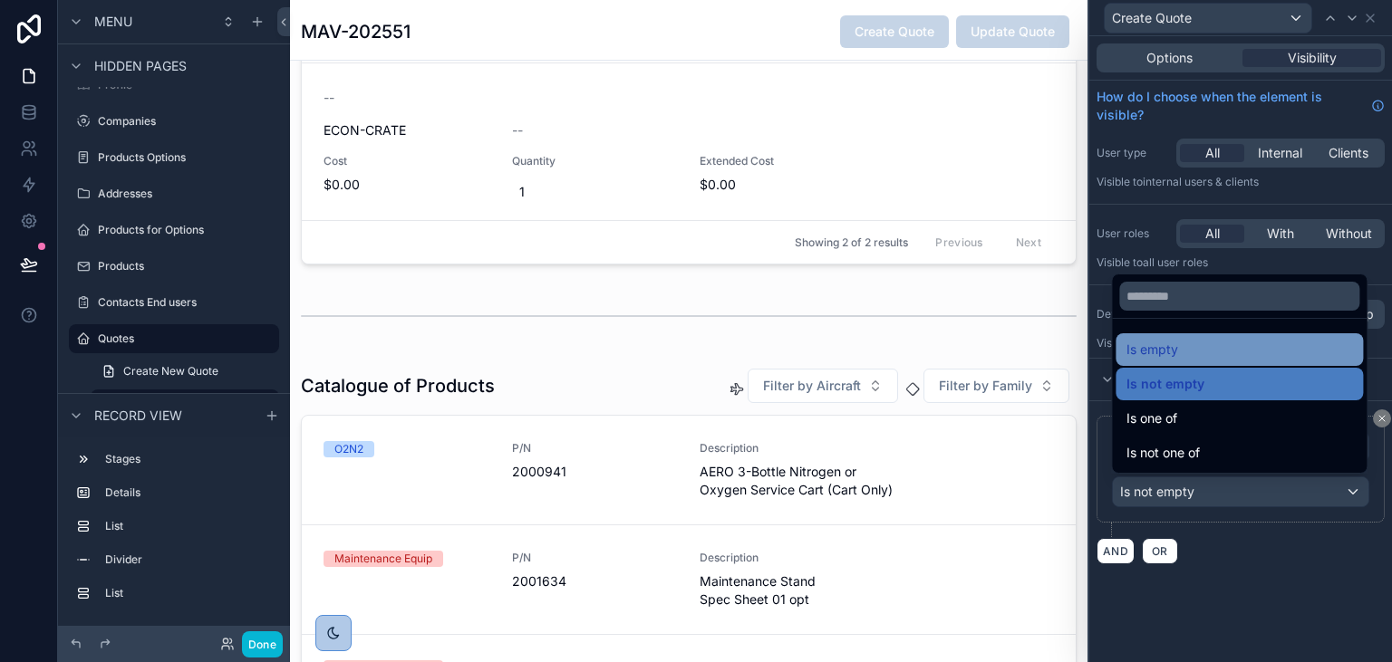
click at [1181, 345] on div "Is empty" at bounding box center [1239, 350] width 226 height 22
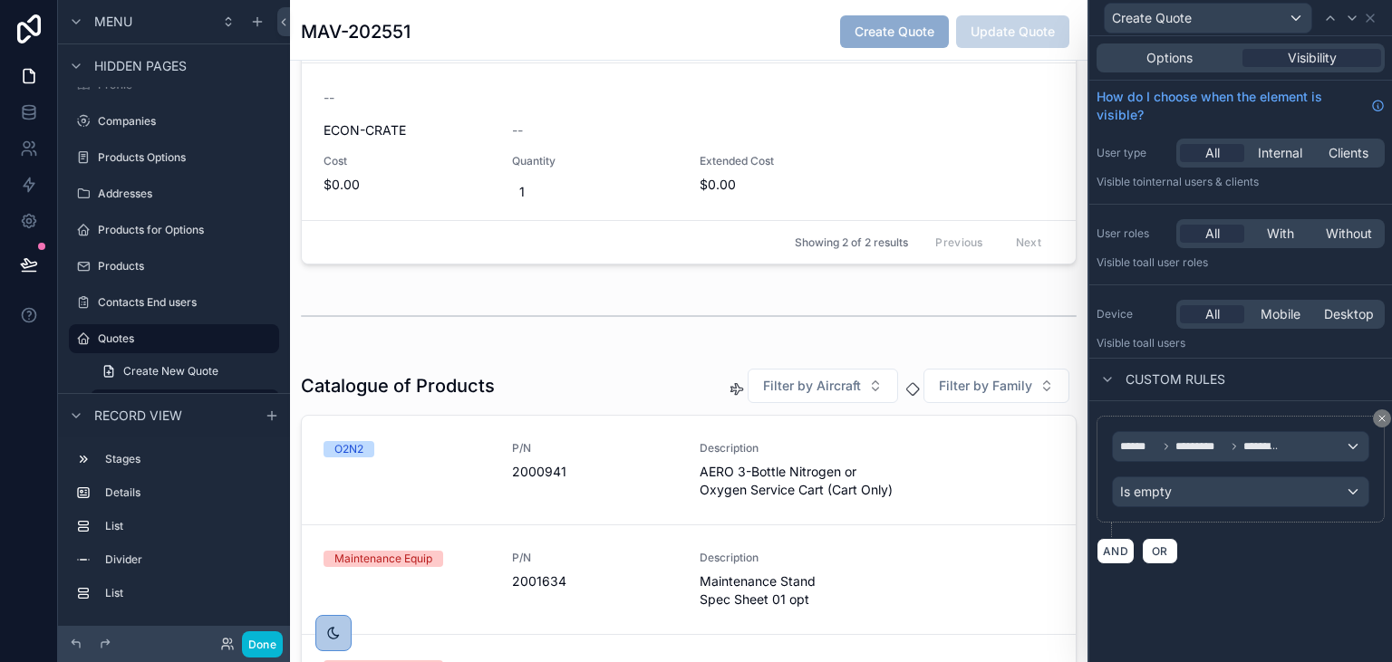
click at [1296, 573] on div "****** ********* ********* Is empty AND OR" at bounding box center [1240, 490] width 303 height 178
click at [1366, 16] on icon at bounding box center [1370, 18] width 14 height 14
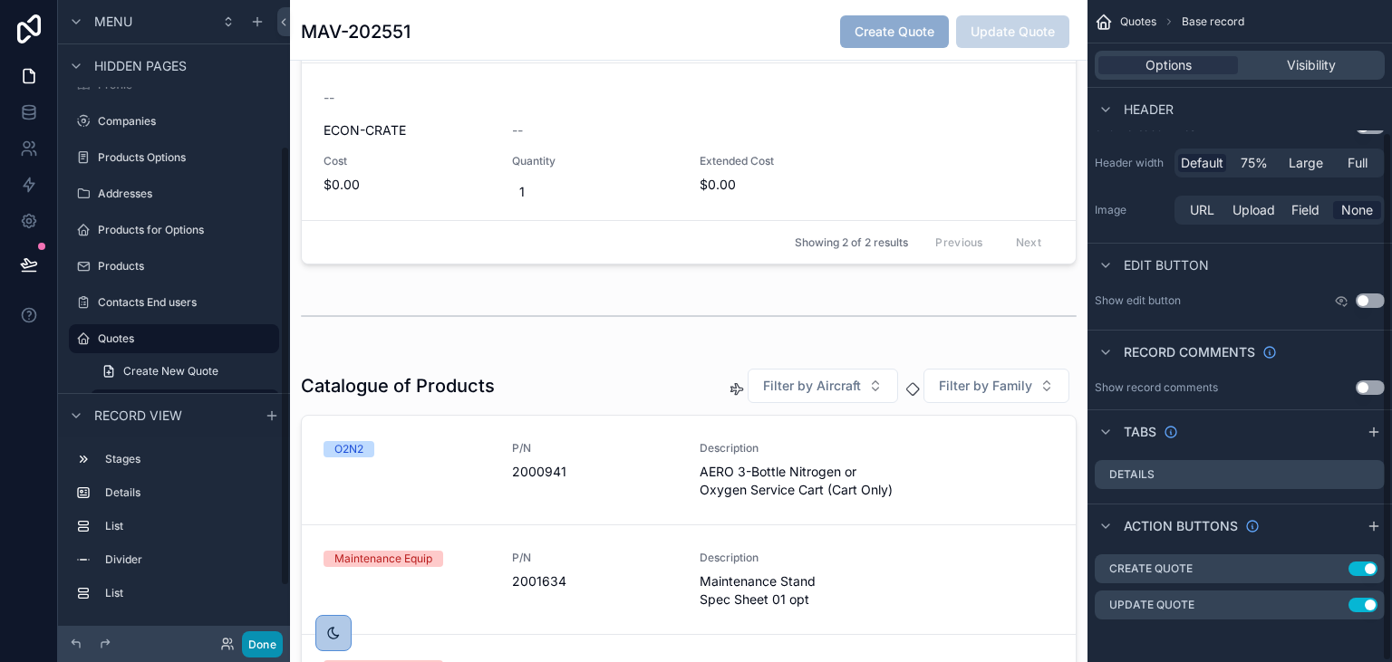
click at [269, 647] on button "Done" at bounding box center [262, 644] width 41 height 26
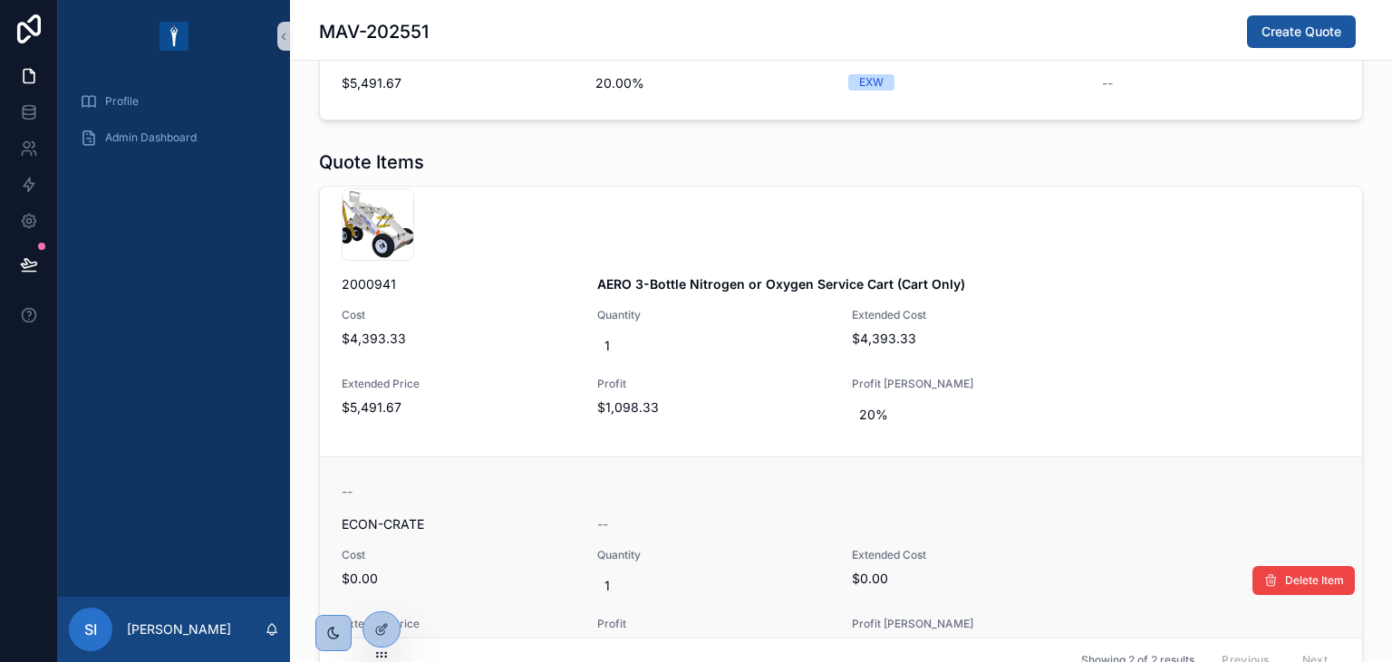
scroll to position [0, 0]
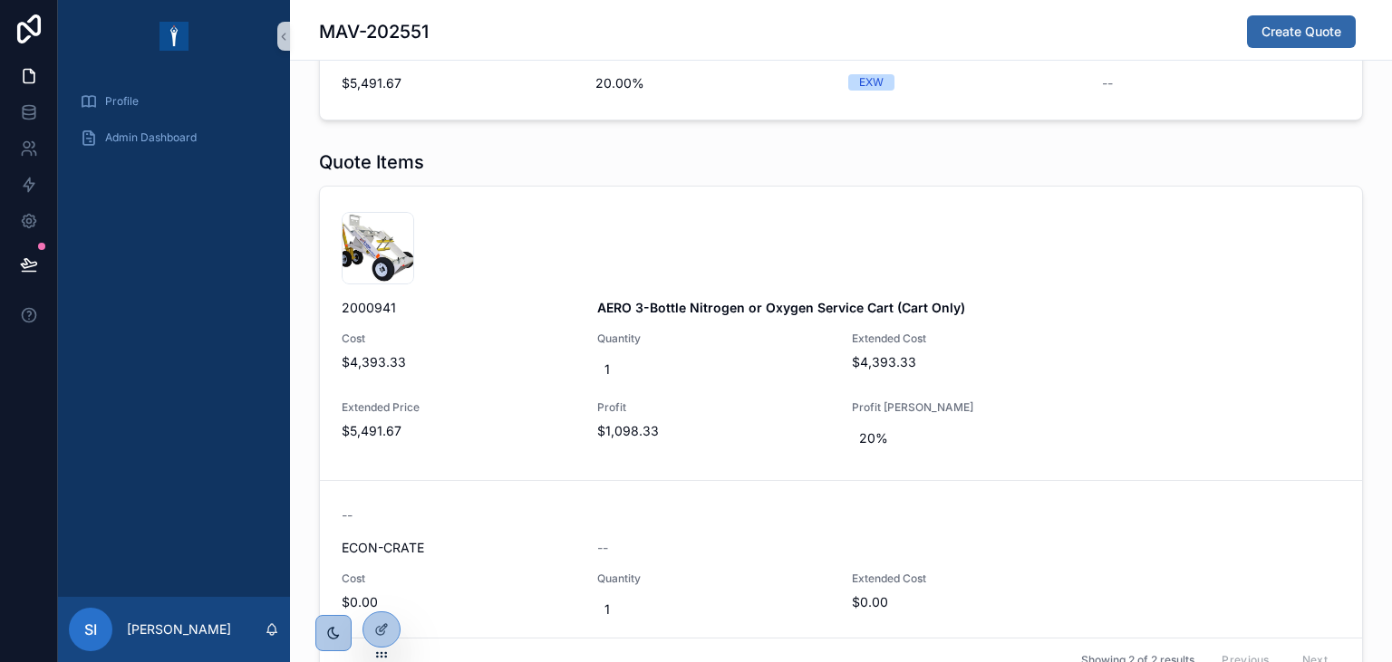
click at [1284, 30] on span "Create Quote" at bounding box center [1301, 32] width 80 height 18
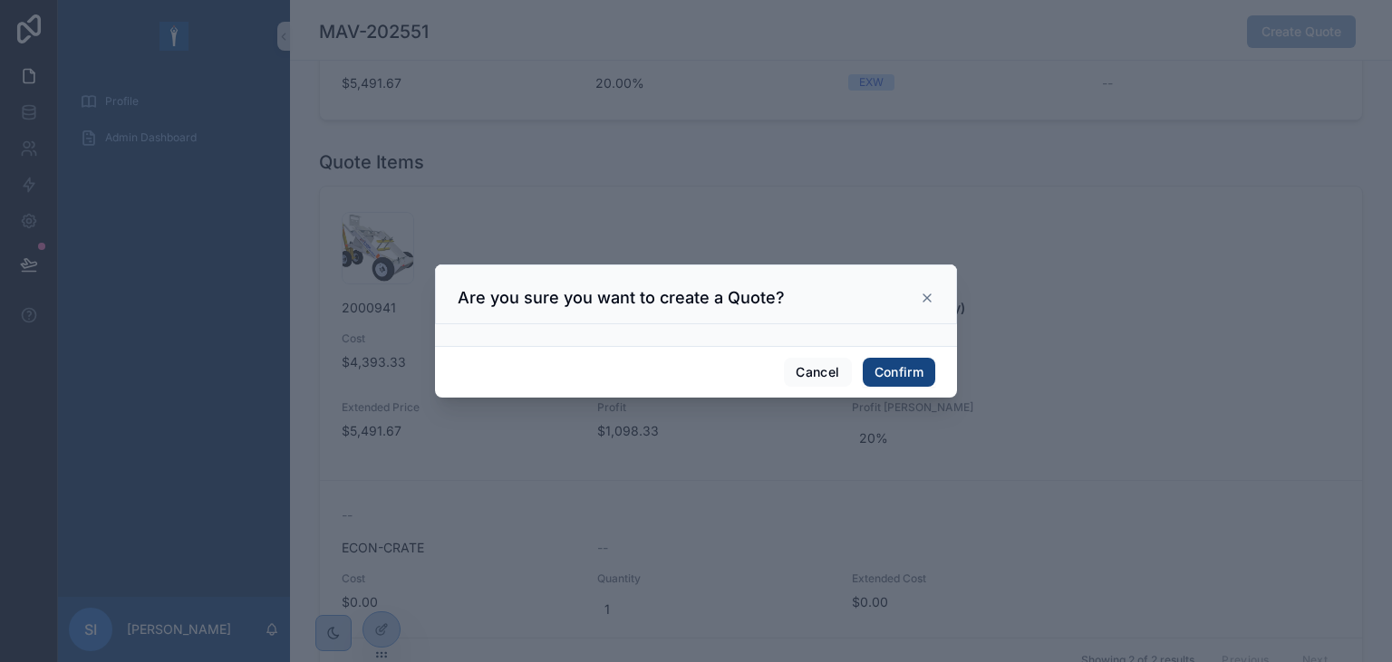
click at [892, 372] on button "Confirm" at bounding box center [899, 372] width 72 height 29
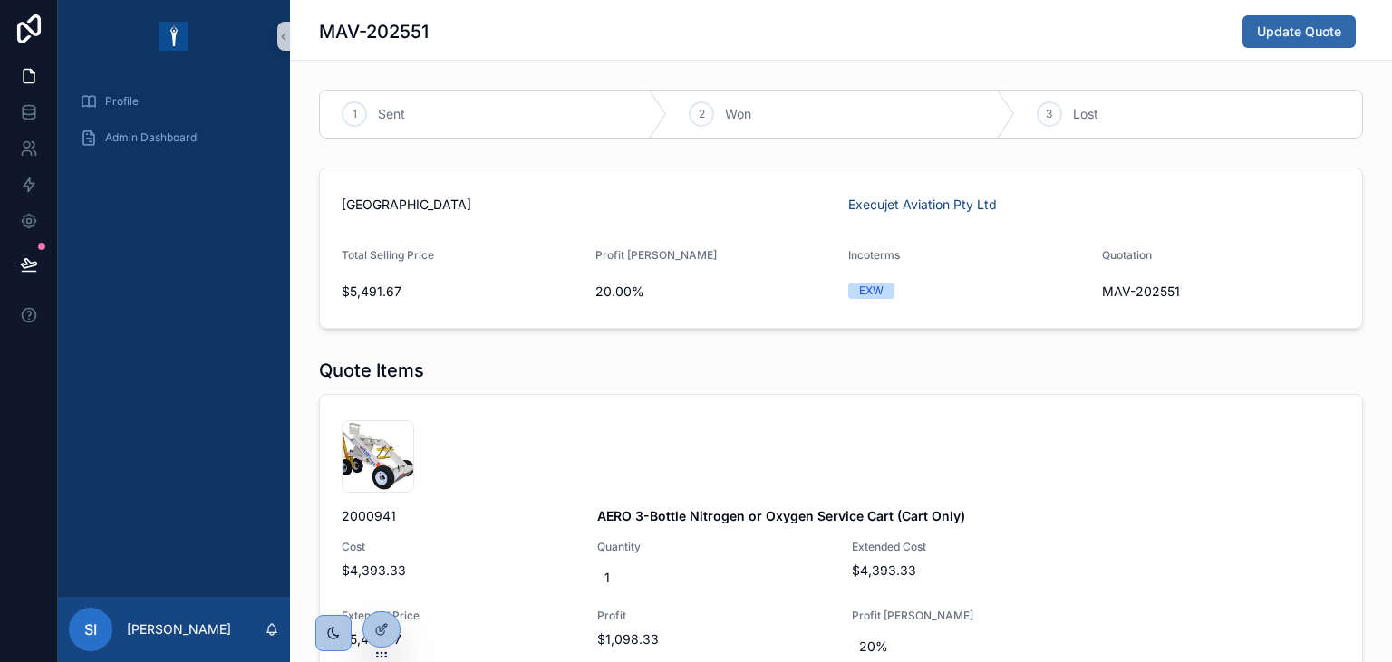
click at [1305, 37] on span "Update Quote" at bounding box center [1299, 32] width 84 height 18
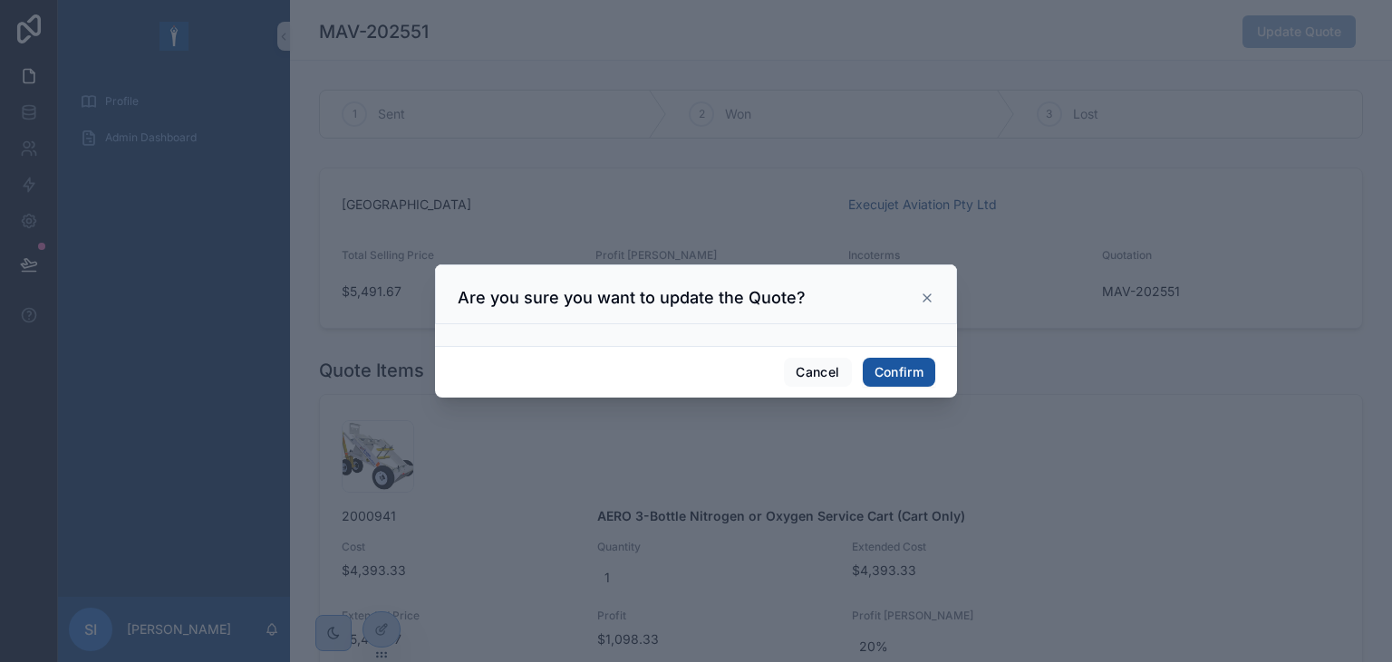
click at [926, 295] on icon at bounding box center [927, 298] width 14 height 14
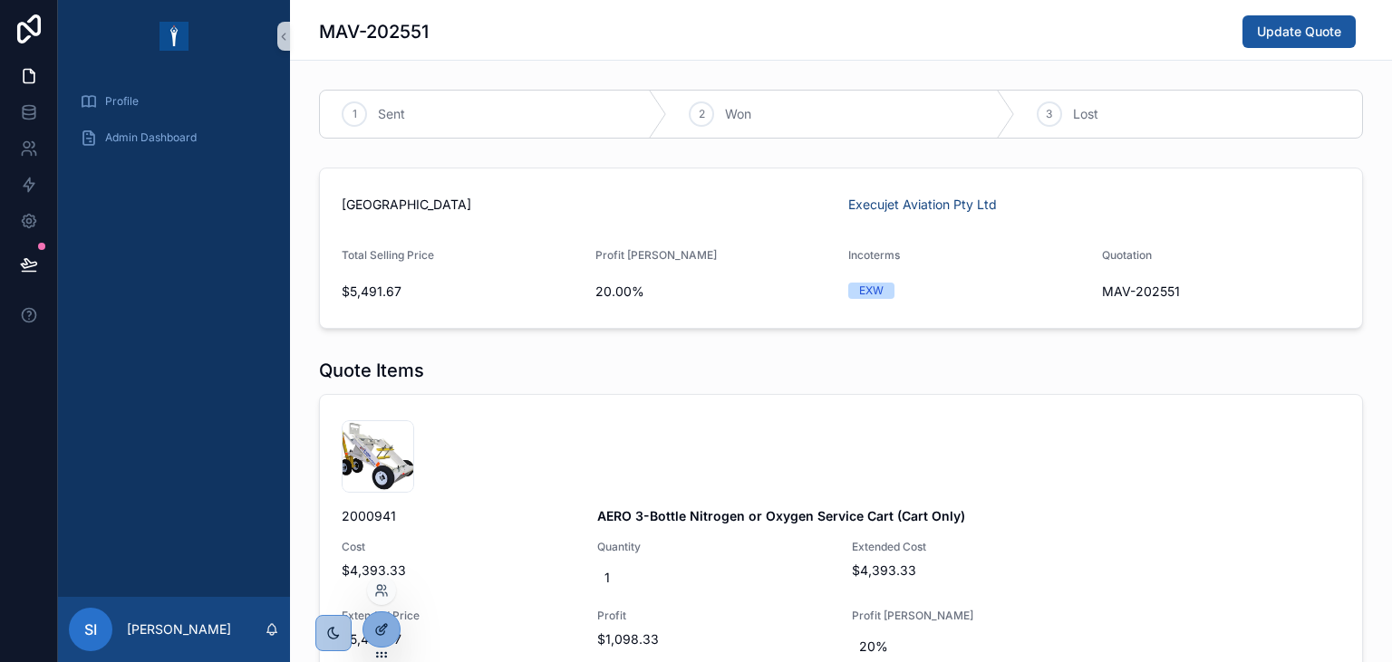
click at [391, 633] on div at bounding box center [381, 629] width 36 height 34
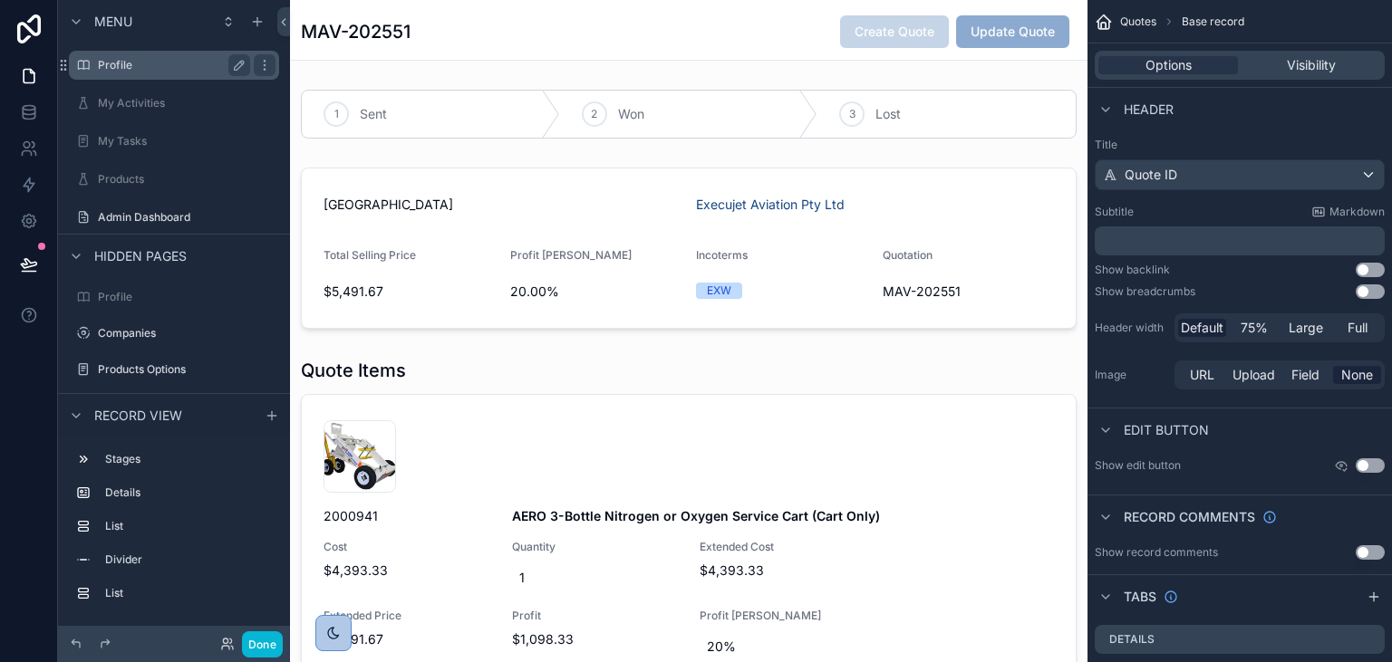
click at [179, 58] on label "Profile" at bounding box center [170, 65] width 145 height 14
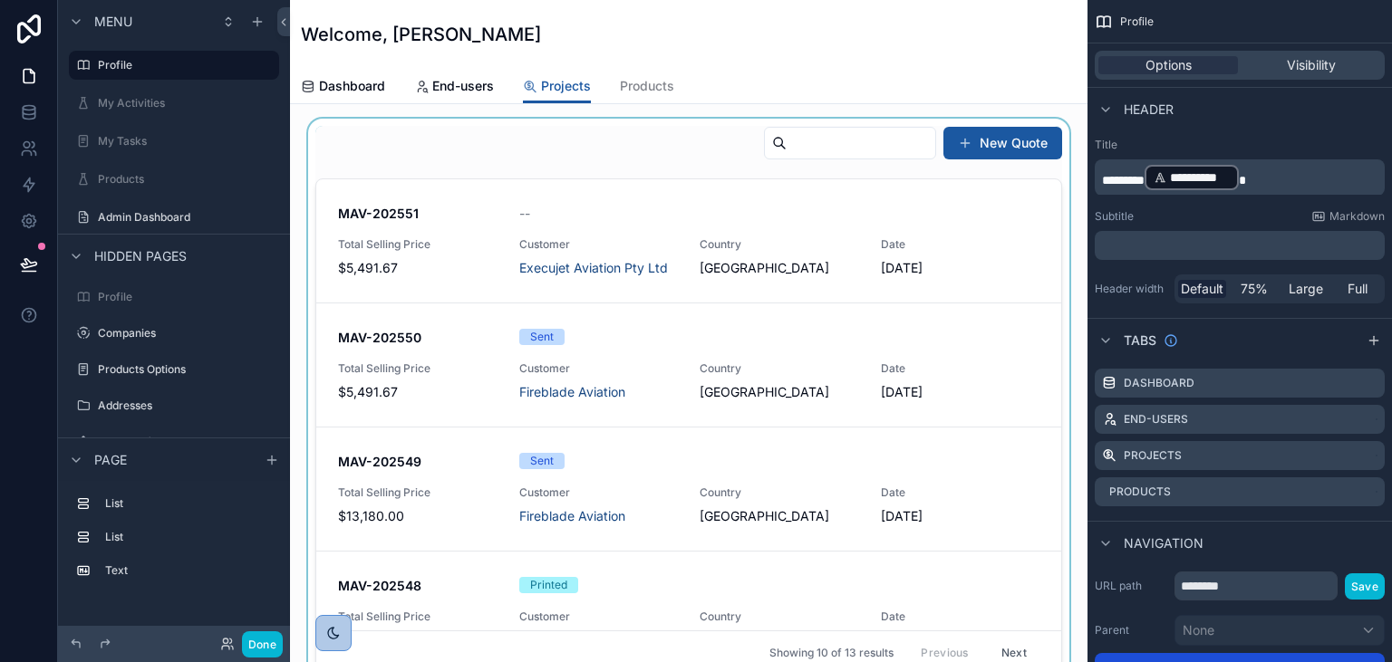
click at [571, 255] on div "scrollable content" at bounding box center [688, 401] width 768 height 564
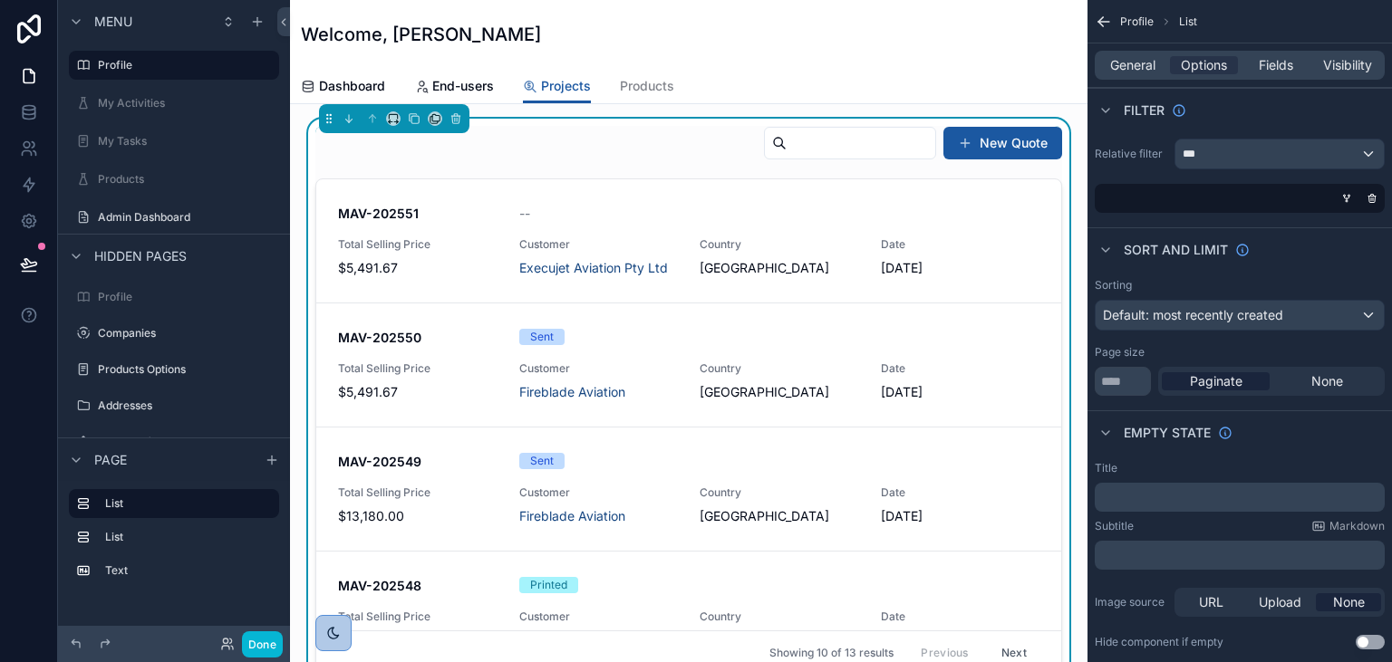
click at [588, 236] on div "MAV-202551 -- Total Selling Price $5,491.67 Customer Execujet Aviation Pty Ltd …" at bounding box center [688, 241] width 701 height 72
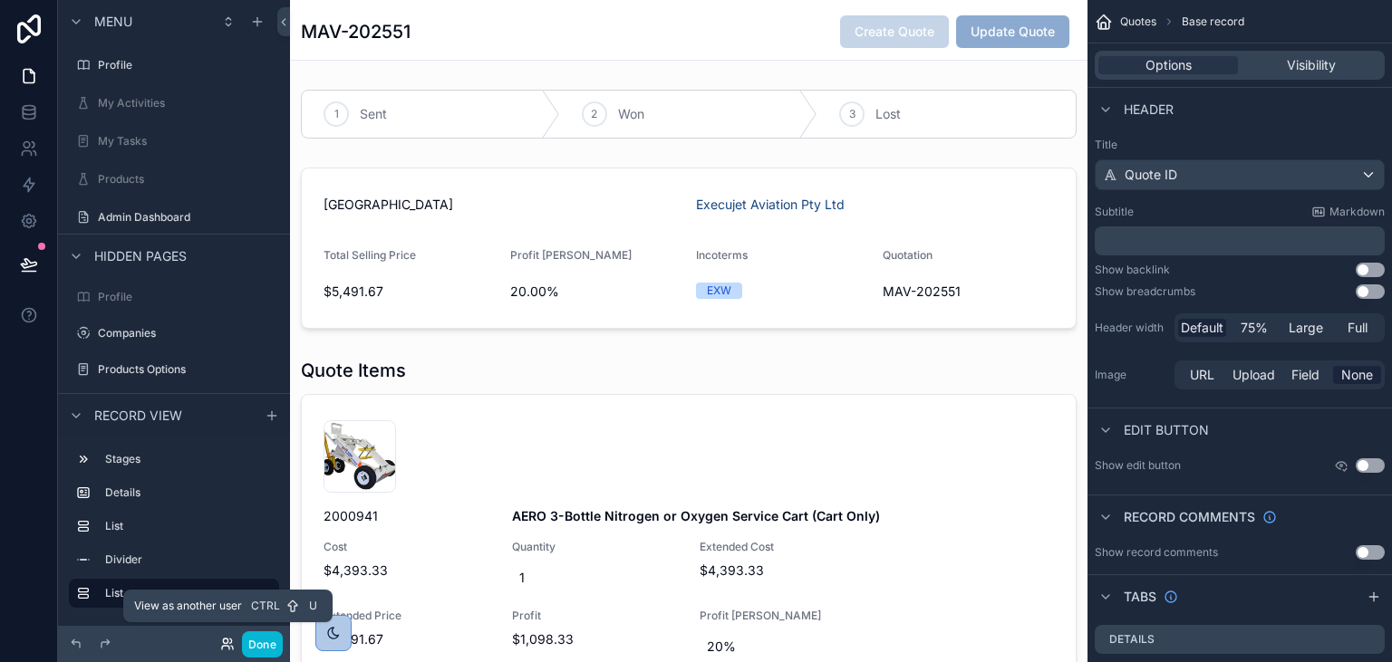
click at [227, 643] on icon at bounding box center [225, 641] width 5 height 5
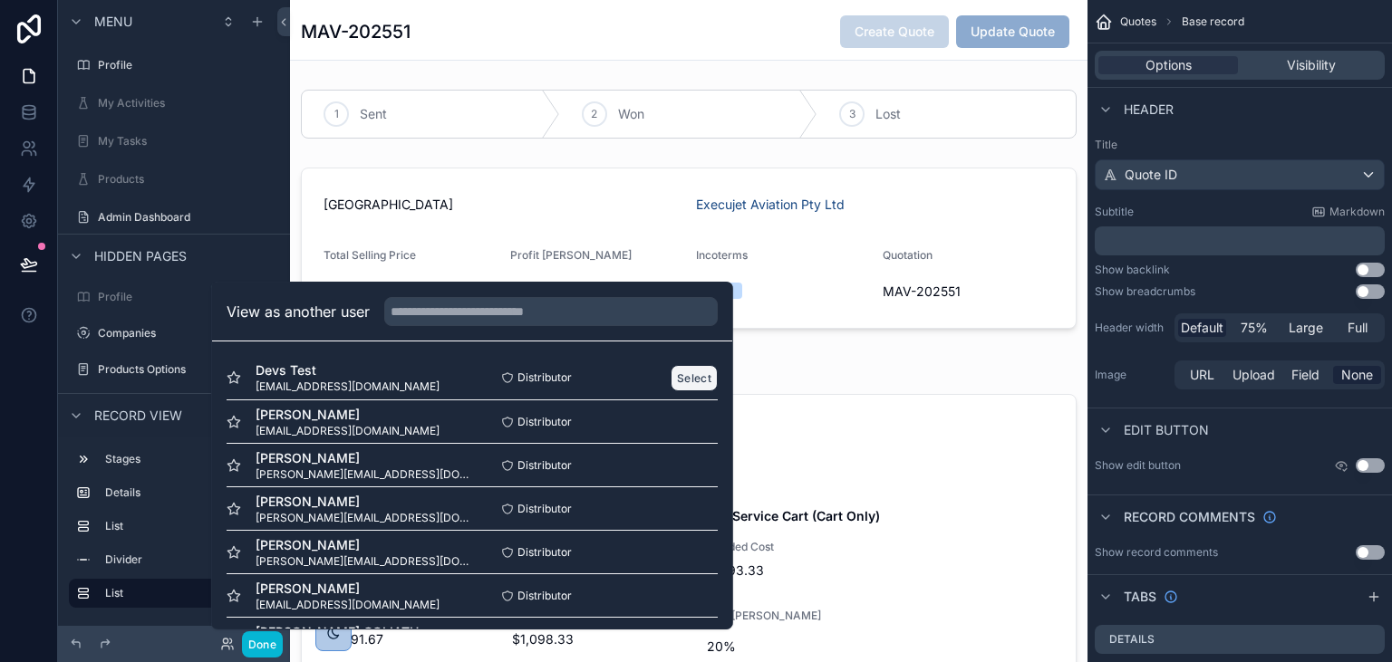
click at [694, 384] on button "Select" at bounding box center [693, 378] width 47 height 26
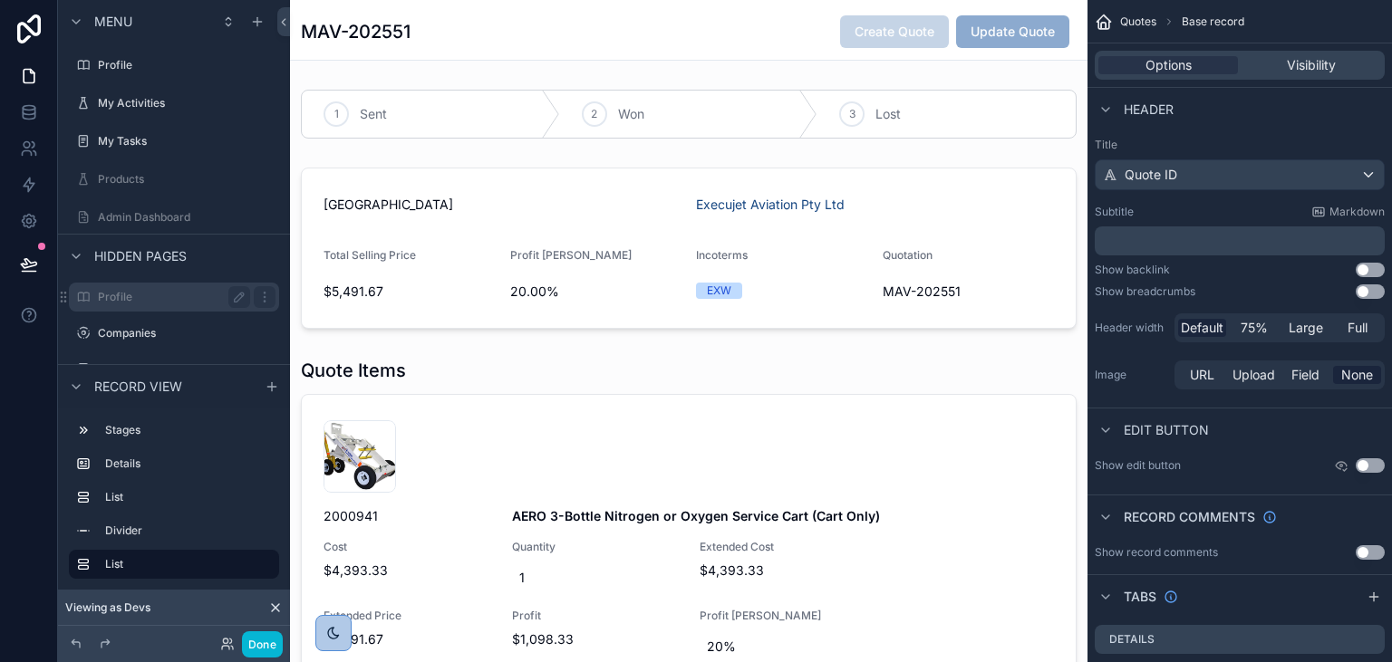
click at [189, 288] on div "Profile" at bounding box center [174, 297] width 152 height 22
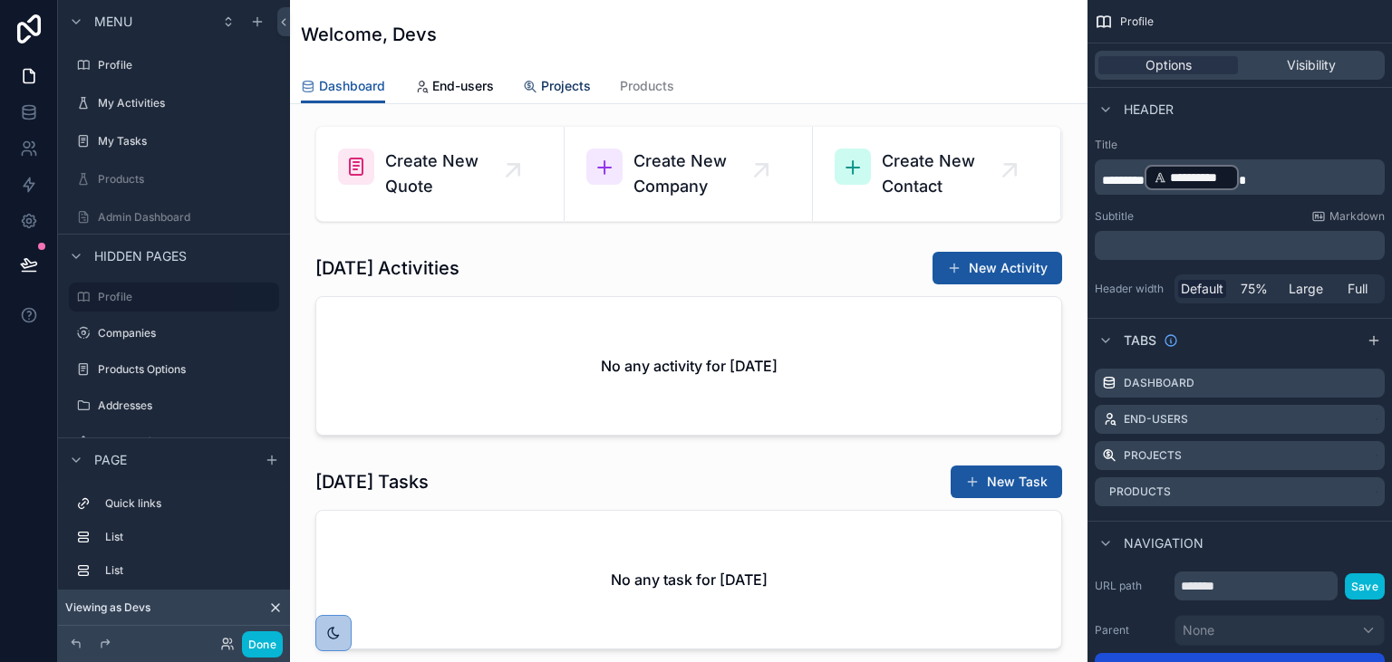
click at [544, 89] on span "Projects" at bounding box center [566, 86] width 50 height 18
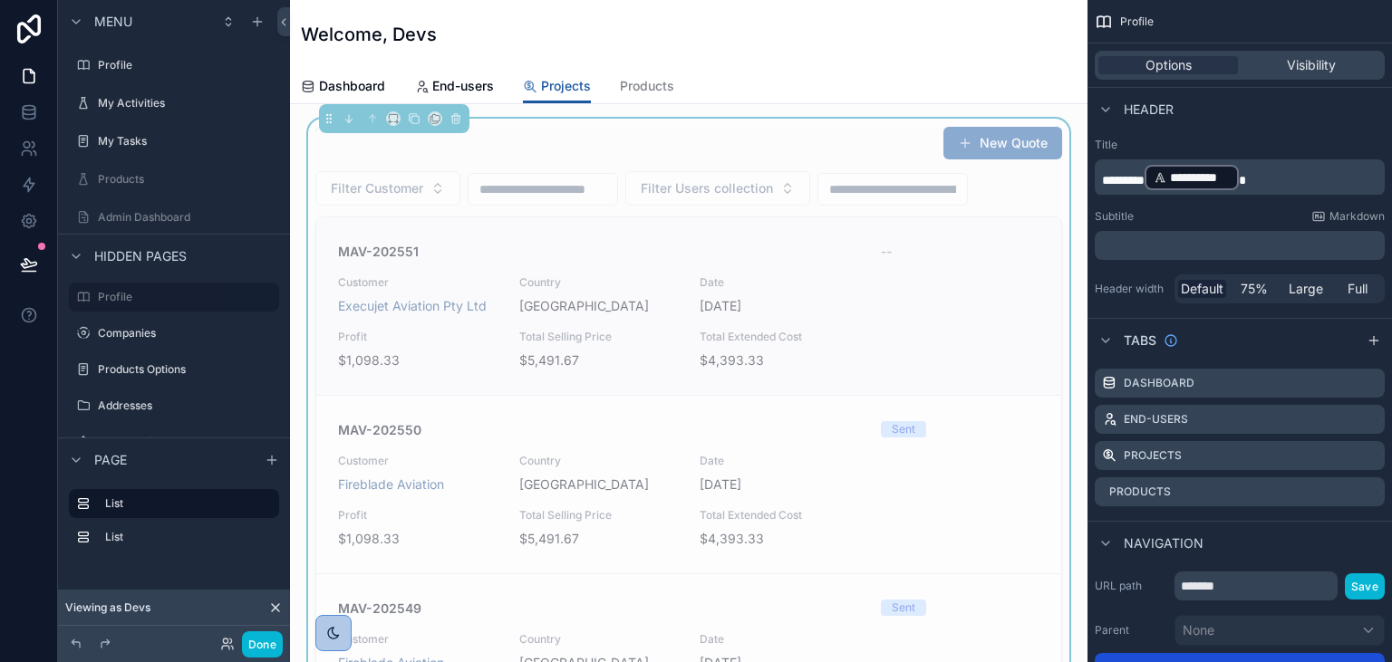
click at [596, 275] on span "Country" at bounding box center [598, 282] width 159 height 14
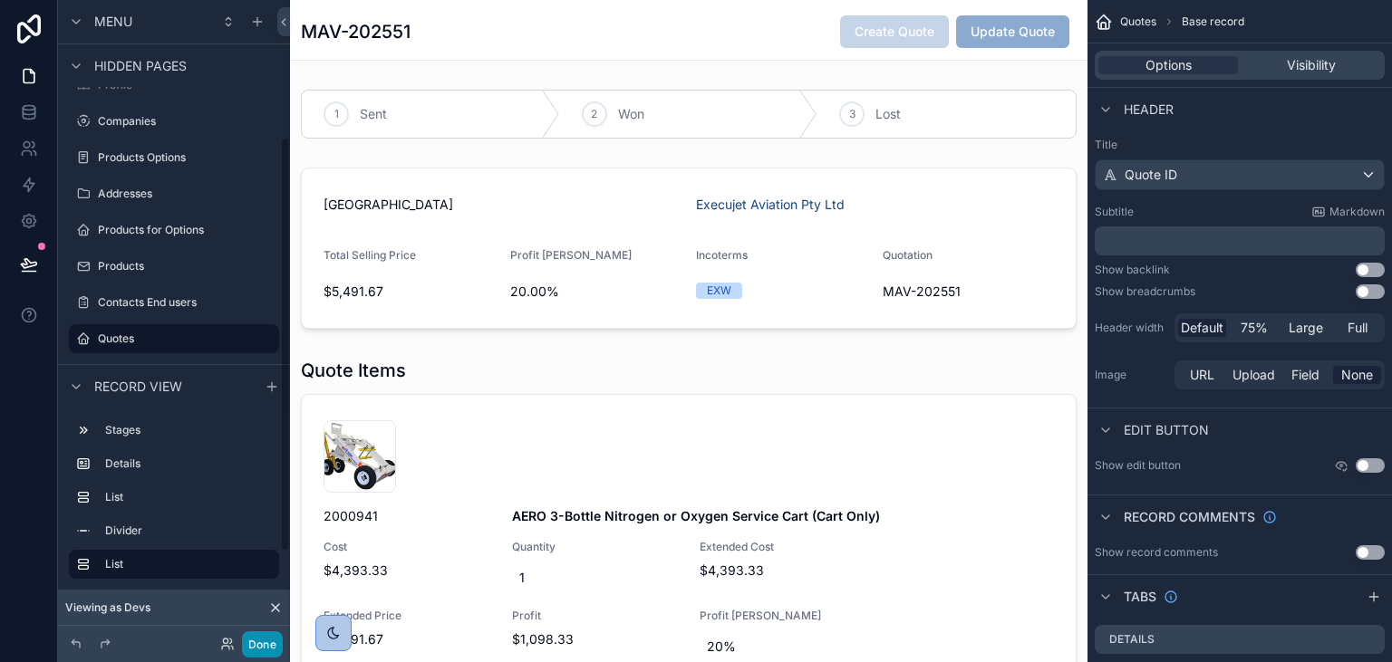
click at [252, 647] on button "Done" at bounding box center [262, 644] width 41 height 26
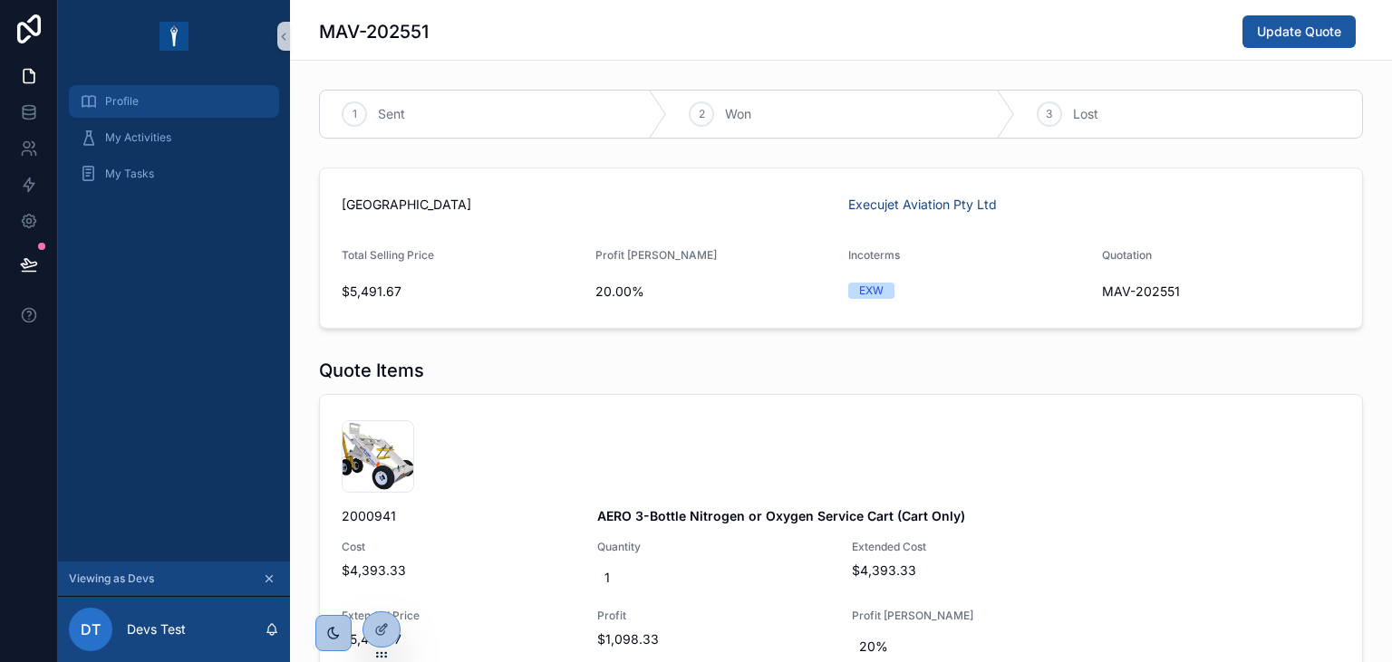
click at [167, 105] on div "Profile" at bounding box center [174, 101] width 188 height 29
